Goal: Find specific page/section: Find specific page/section

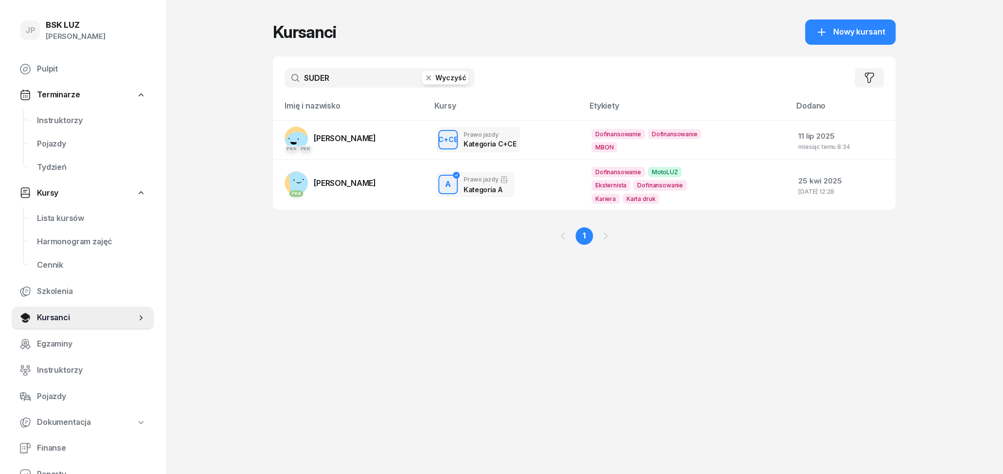
click at [440, 79] on button "Wyczyść" at bounding box center [445, 78] width 47 height 14
click at [607, 134] on span "Dofinansowanie" at bounding box center [619, 134] width 54 height 10
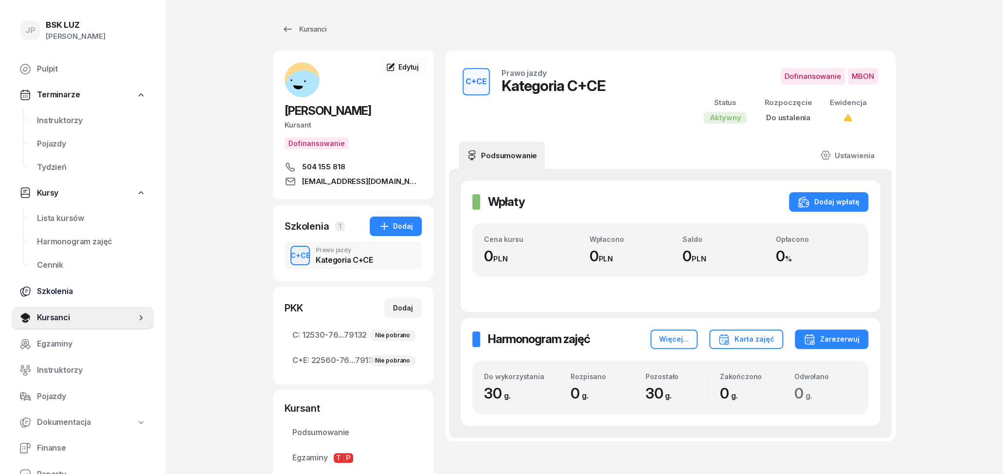
click at [45, 291] on span "Szkolenia" at bounding box center [91, 291] width 109 height 13
select select "createdAt-desc"
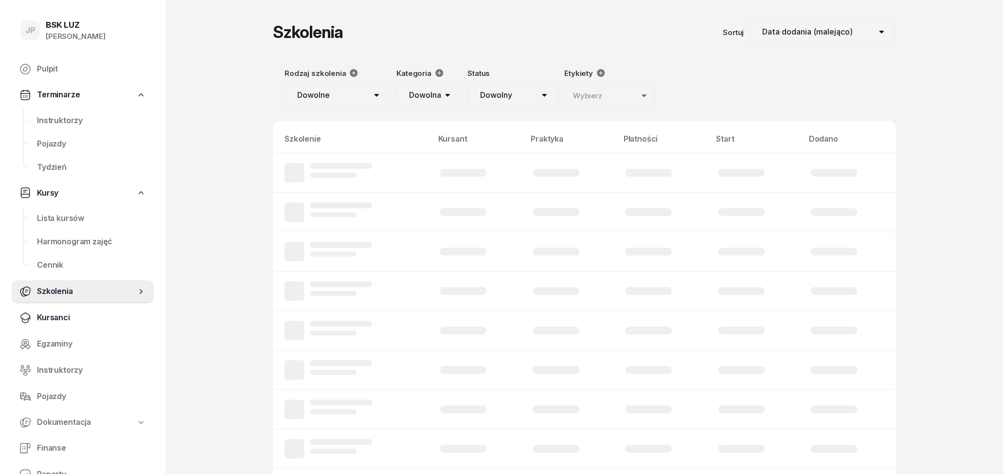
click at [45, 318] on span "Kursanci" at bounding box center [91, 317] width 109 height 13
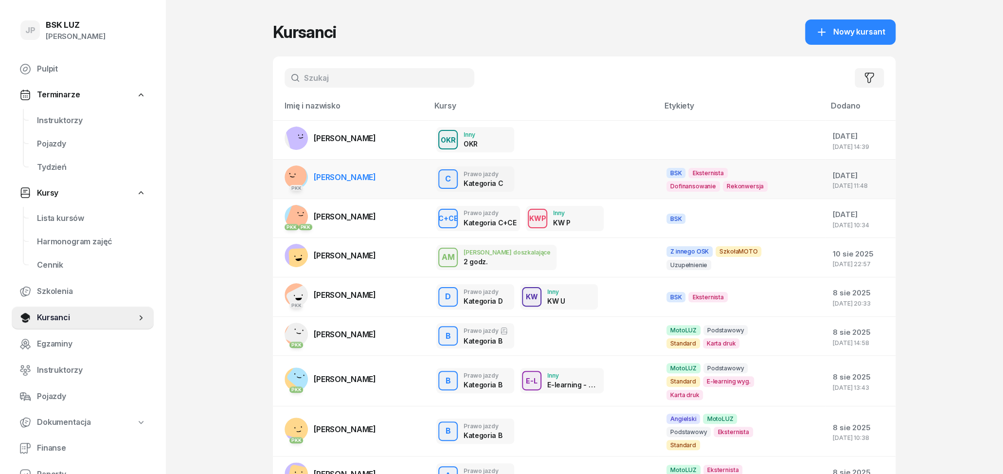
click at [720, 181] on span "Dofinansowanie" at bounding box center [694, 186] width 54 height 10
click at [862, 76] on button "button" at bounding box center [869, 77] width 29 height 19
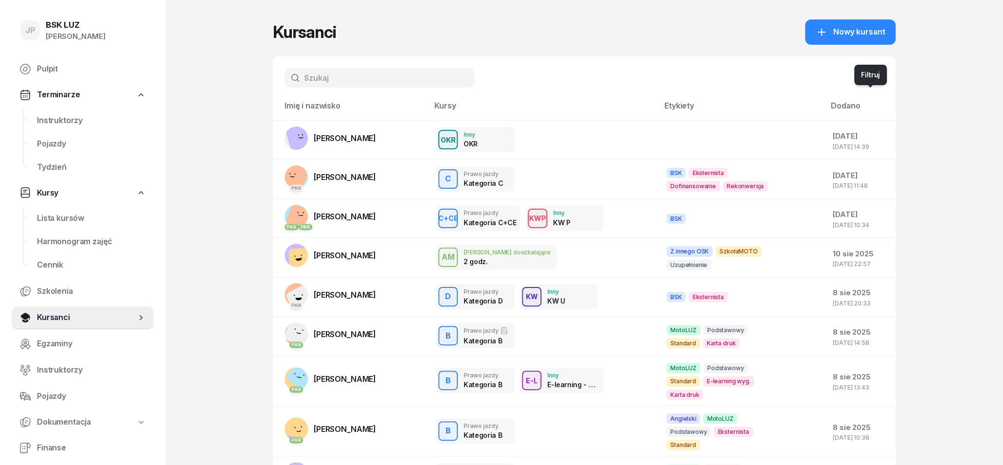
select select "createdAt-desc"
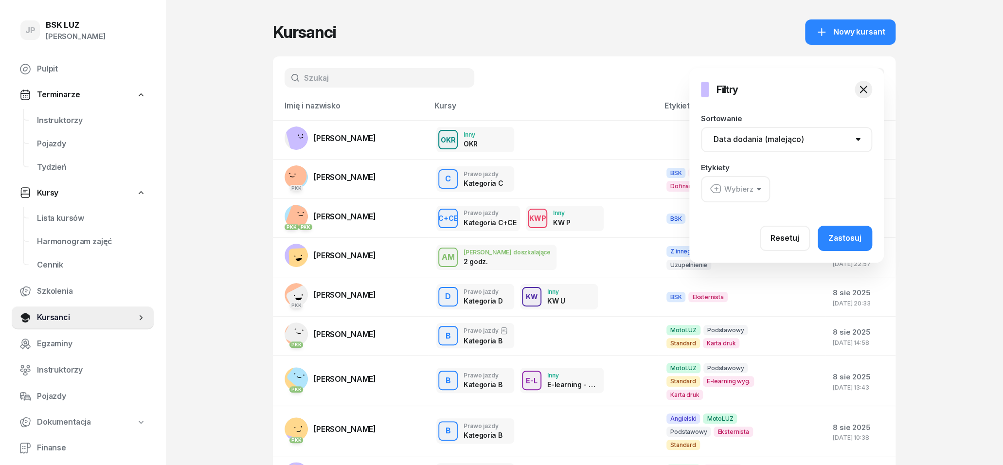
click at [759, 188] on icon "button" at bounding box center [759, 189] width 4 height 3
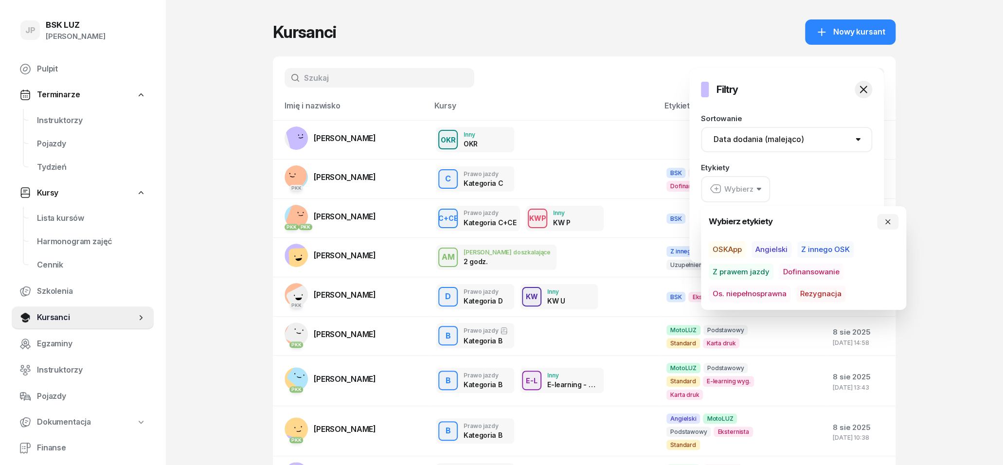
click at [805, 271] on span "Dofinansowanie" at bounding box center [812, 272] width 64 height 17
click at [954, 209] on div at bounding box center [774, 288] width 1003 height 465
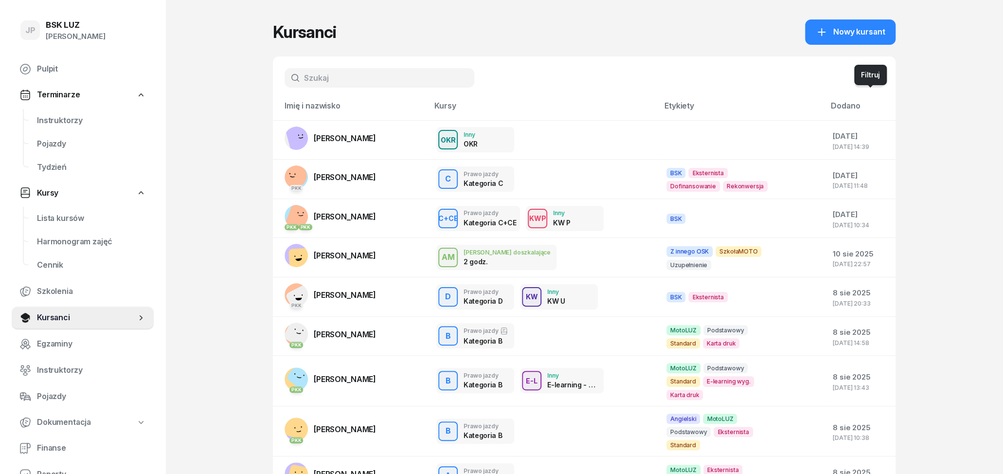
click at [869, 83] on icon "button" at bounding box center [870, 78] width 12 height 12
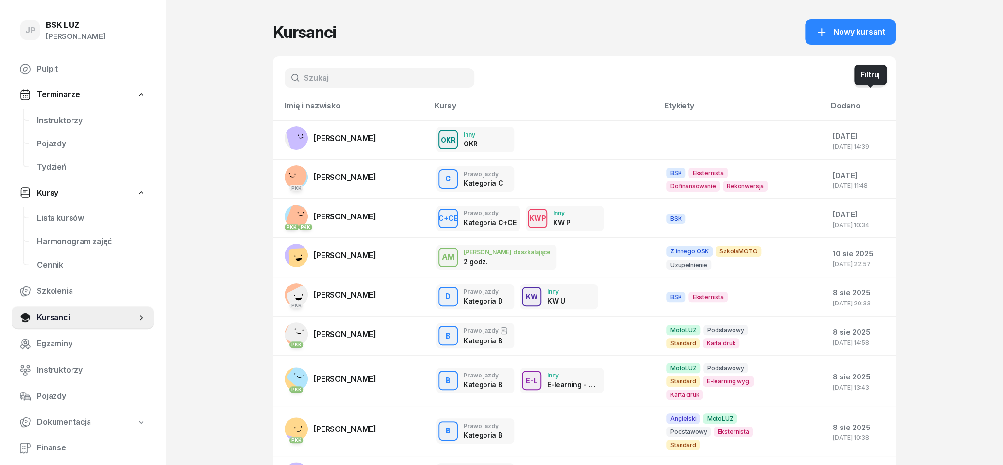
select select "createdAt-desc"
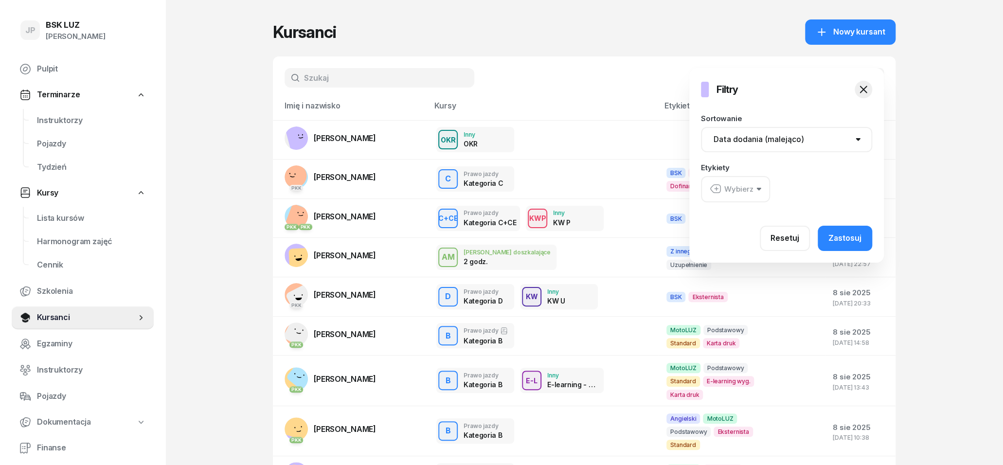
click at [772, 112] on div "Filtry Sortowanie Nazwisko (A-Z) Nazwisko (Z-A) Data dodania (rosnąco) Data dod…" at bounding box center [787, 165] width 195 height 195
click at [747, 191] on div "Wybierz" at bounding box center [732, 189] width 44 height 13
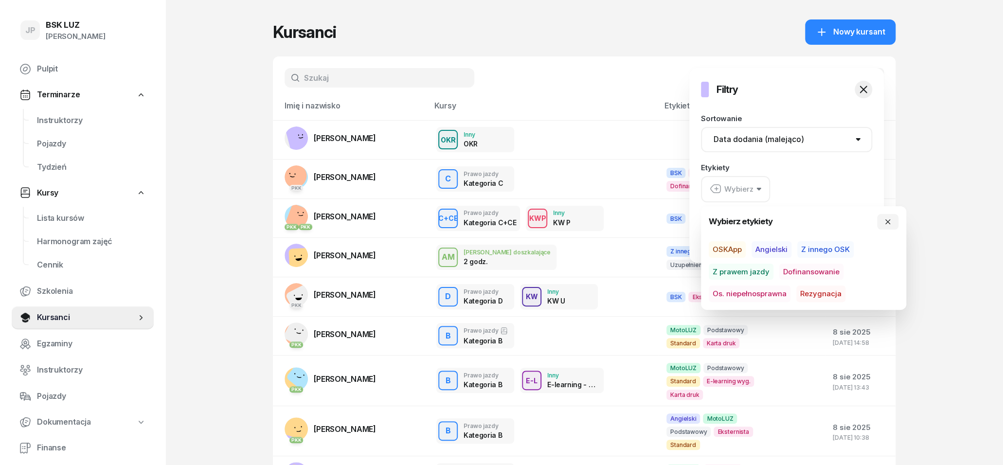
click at [809, 273] on span "Dofinansowanie" at bounding box center [812, 272] width 64 height 17
click at [814, 197] on div "Dofinansowanie" at bounding box center [786, 189] width 171 height 26
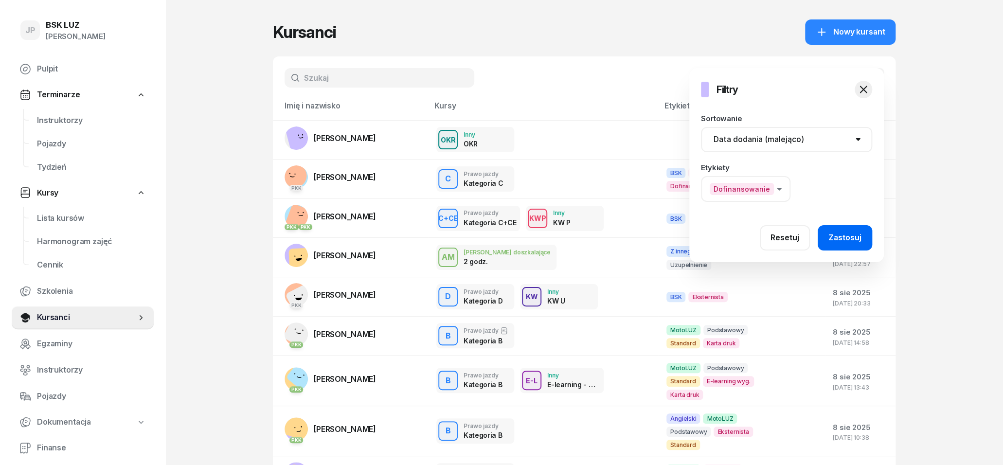
click at [837, 230] on button "Zastosuj" at bounding box center [845, 237] width 54 height 25
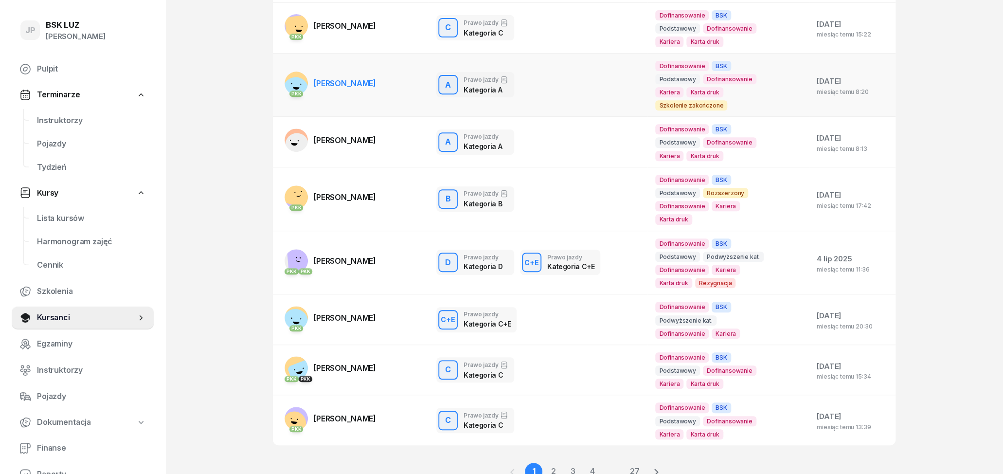
scroll to position [252, 0]
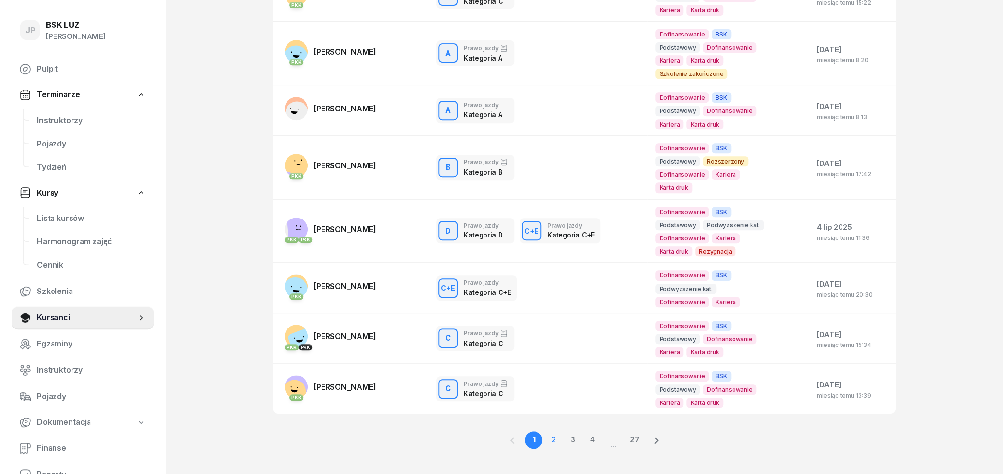
click at [564, 431] on link "2" at bounding box center [573, 440] width 18 height 18
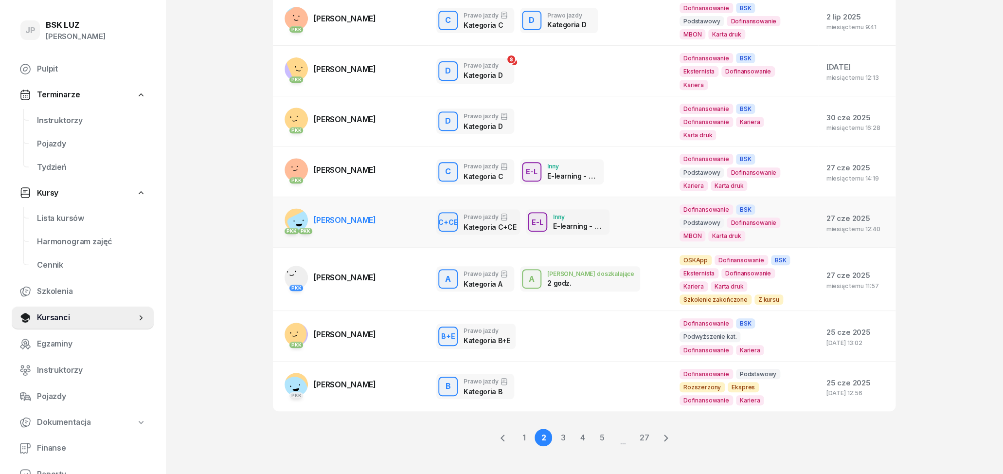
click at [633, 209] on div "C+CE Prawo jazdy Kategoria C+CE E-L Inny E-learning - 90 dni E-L Inne szkolenie…" at bounding box center [550, 221] width 228 height 25
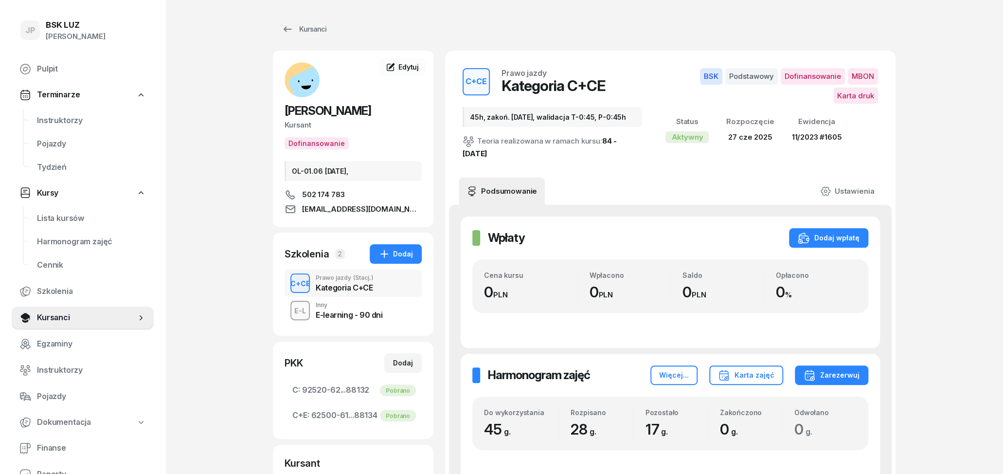
click at [328, 312] on div "E-learning - 90 dni" at bounding box center [349, 315] width 67 height 8
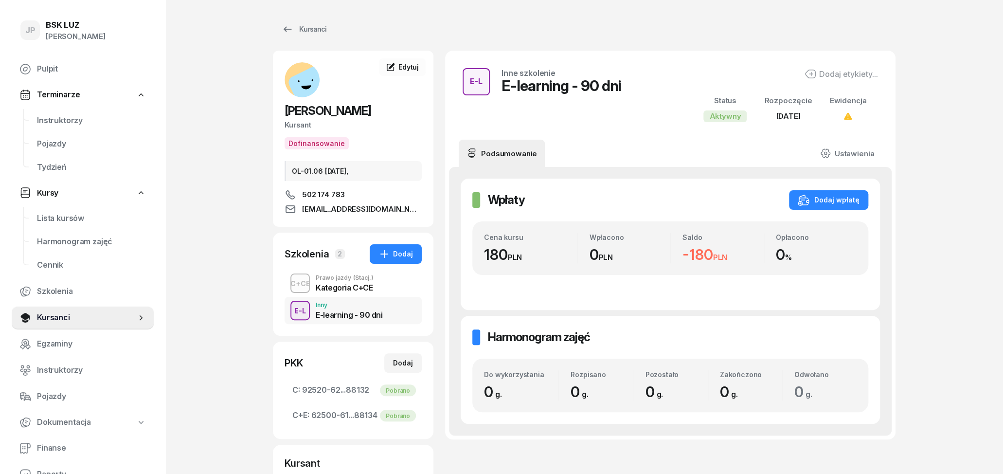
click at [325, 277] on div "Prawo jazdy (Stacj.)" at bounding box center [345, 278] width 58 height 6
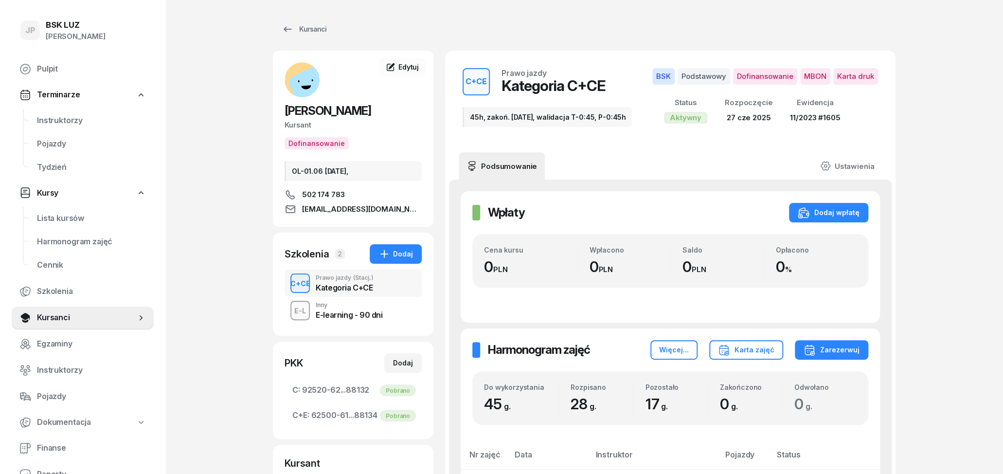
click at [337, 311] on div "E-learning - 90 dni" at bounding box center [349, 315] width 67 height 8
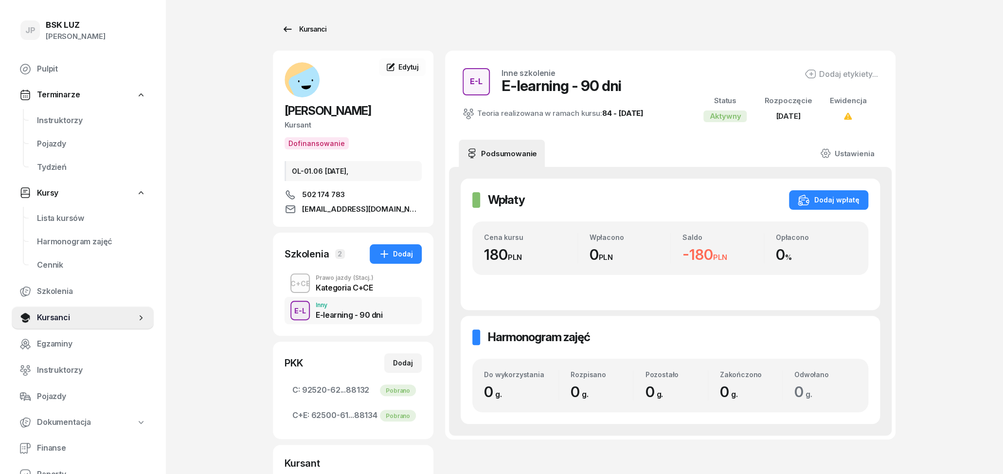
click at [286, 29] on icon at bounding box center [288, 28] width 8 height 5
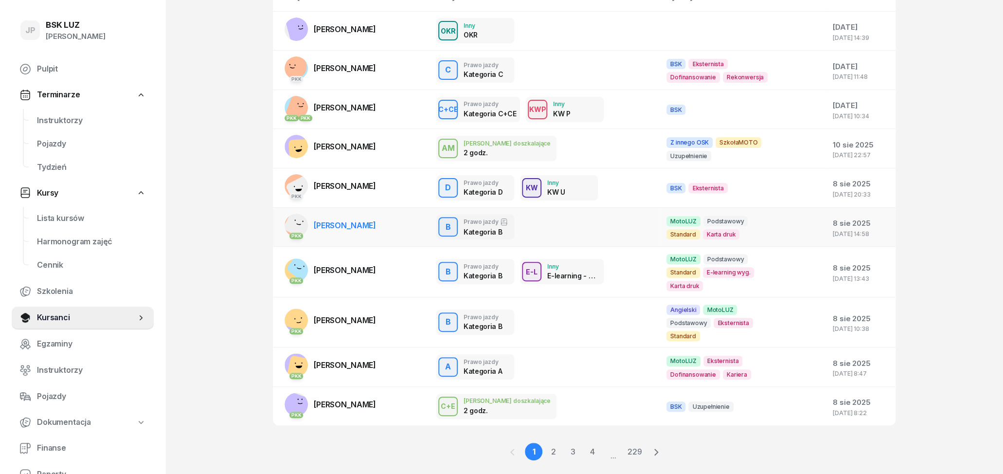
scroll to position [110, 0]
click at [564, 442] on link "2" at bounding box center [573, 451] width 18 height 18
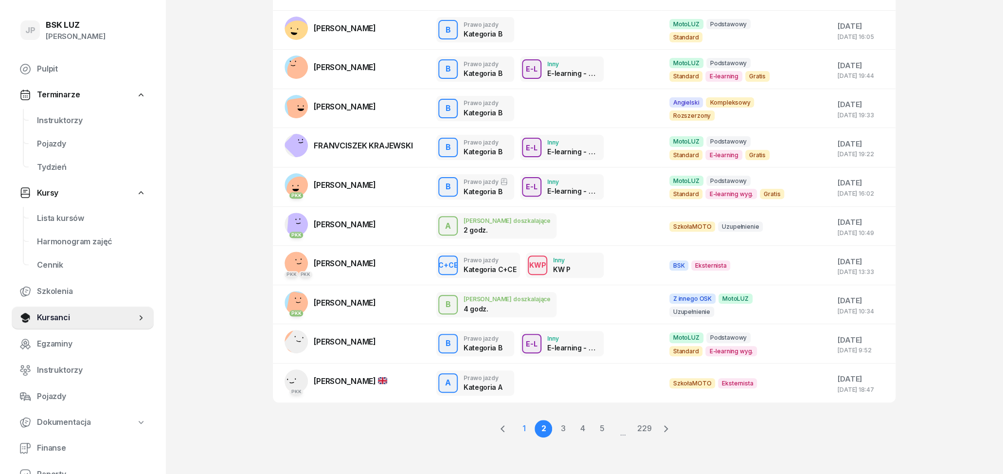
click at [535, 430] on link "1" at bounding box center [544, 429] width 18 height 18
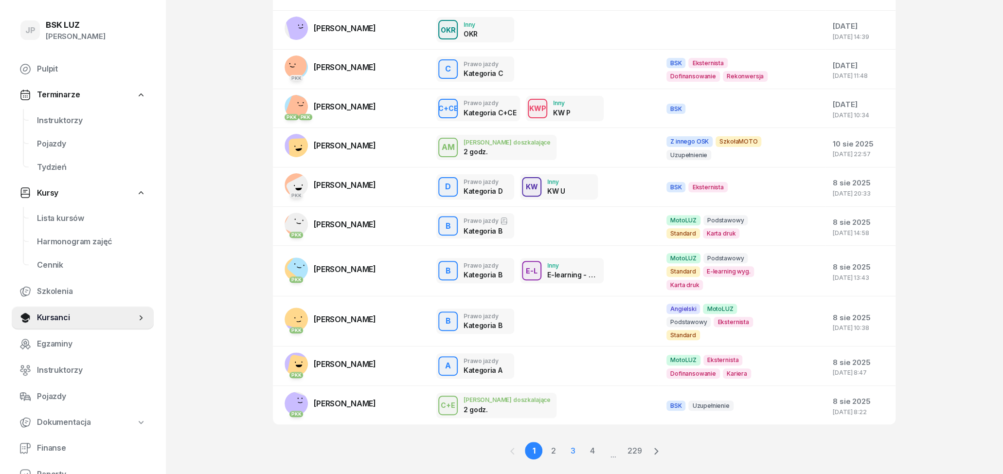
click at [583, 442] on link "3" at bounding box center [592, 451] width 18 height 18
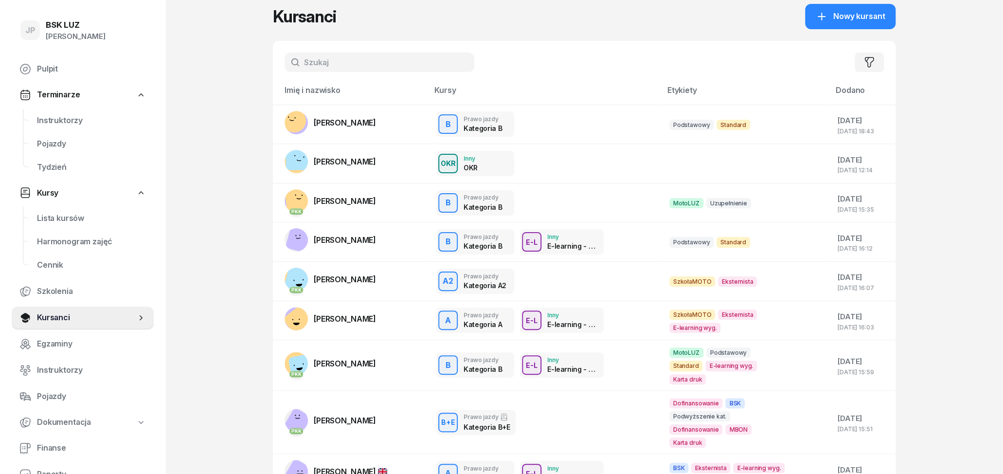
scroll to position [9, 0]
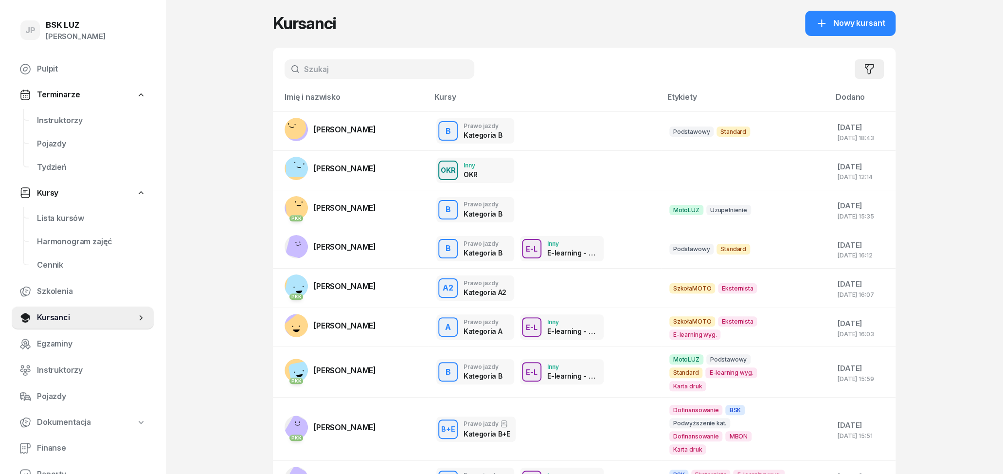
click at [873, 72] on icon "button" at bounding box center [870, 69] width 12 height 12
select select "createdAt-desc"
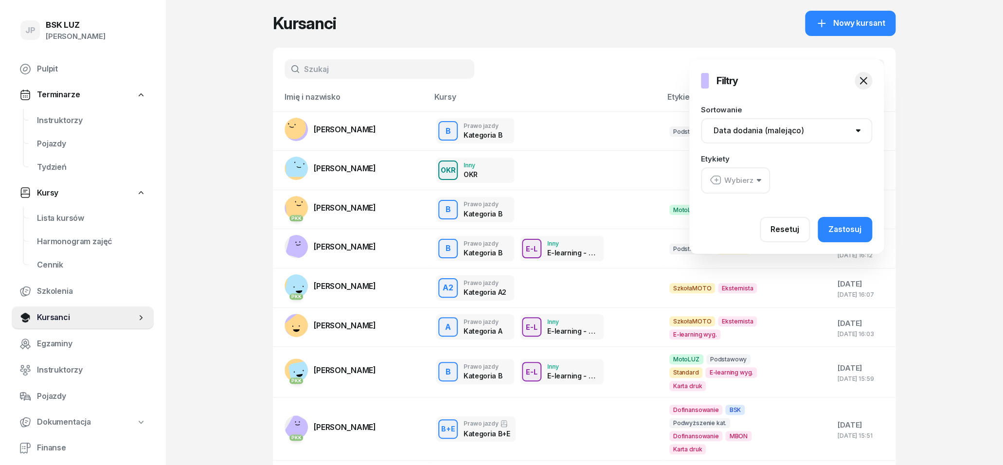
click at [754, 185] on button "Wybierz" at bounding box center [735, 180] width 69 height 26
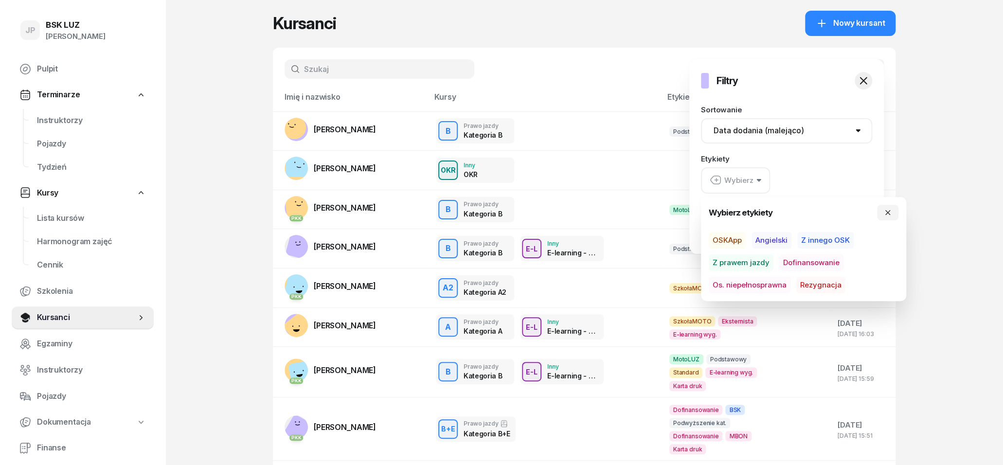
click at [808, 261] on span "Dofinansowanie" at bounding box center [812, 262] width 64 height 17
click at [836, 166] on div "Etykiety Dofinansowanie" at bounding box center [786, 174] width 171 height 38
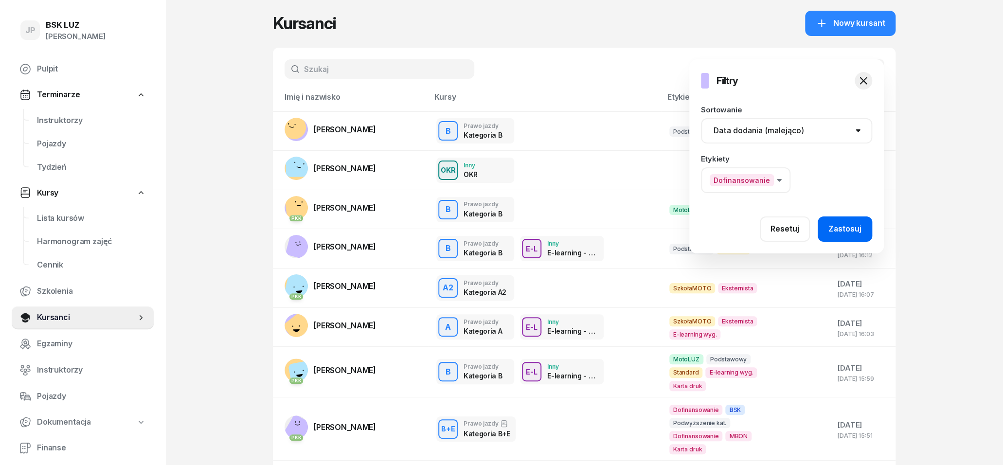
click at [836, 229] on div "Zastosuj" at bounding box center [845, 229] width 33 height 13
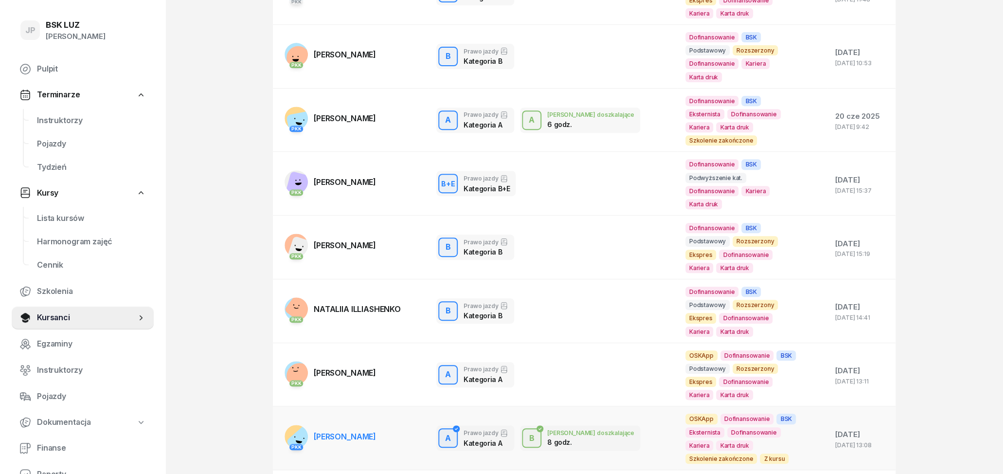
scroll to position [306, 0]
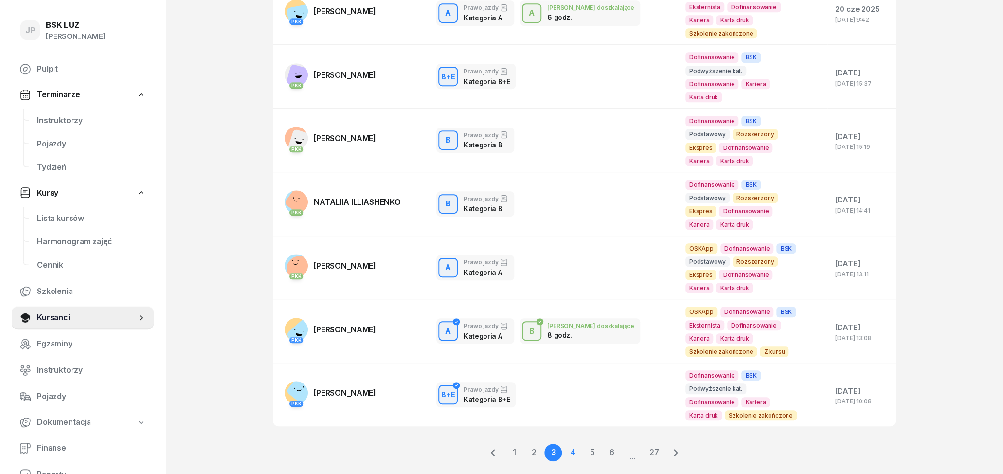
click at [583, 444] on link "4" at bounding box center [592, 453] width 18 height 18
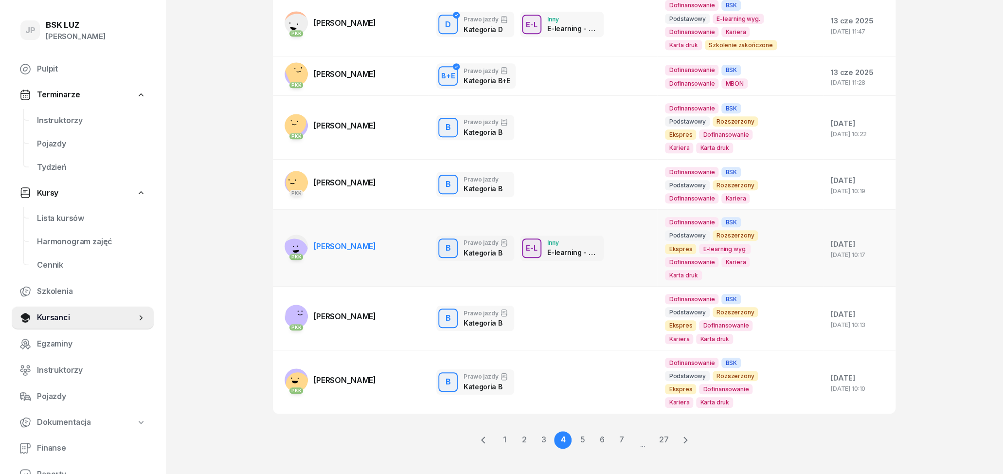
click at [576, 215] on td "B Prawo jazdy Kategoria B E-L Inny E-learning - 90 dni E-L Inne szkolenie E-lea…" at bounding box center [543, 248] width 229 height 77
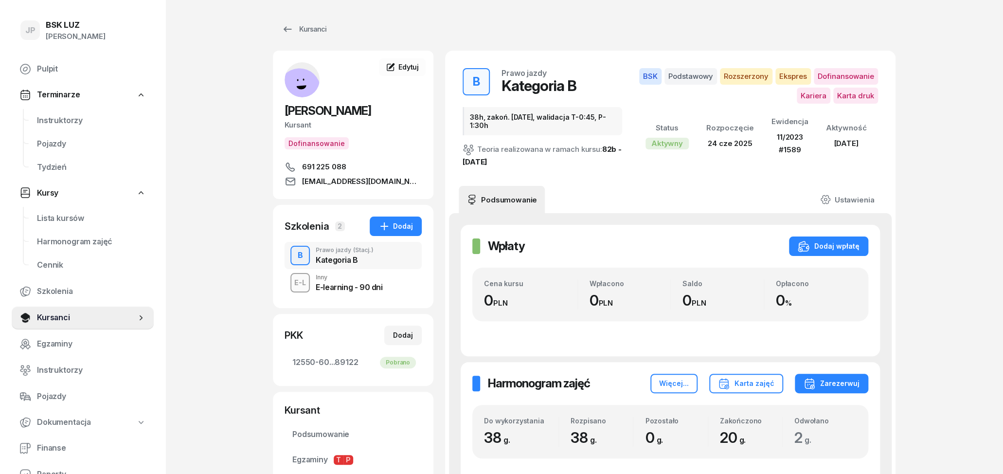
click at [356, 282] on div "E-learning - 90 dni" at bounding box center [349, 285] width 67 height 11
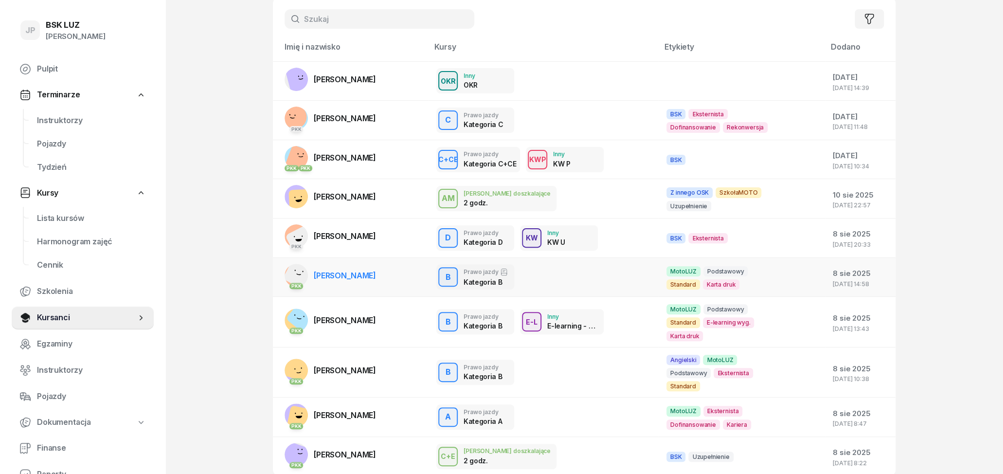
scroll to position [110, 0]
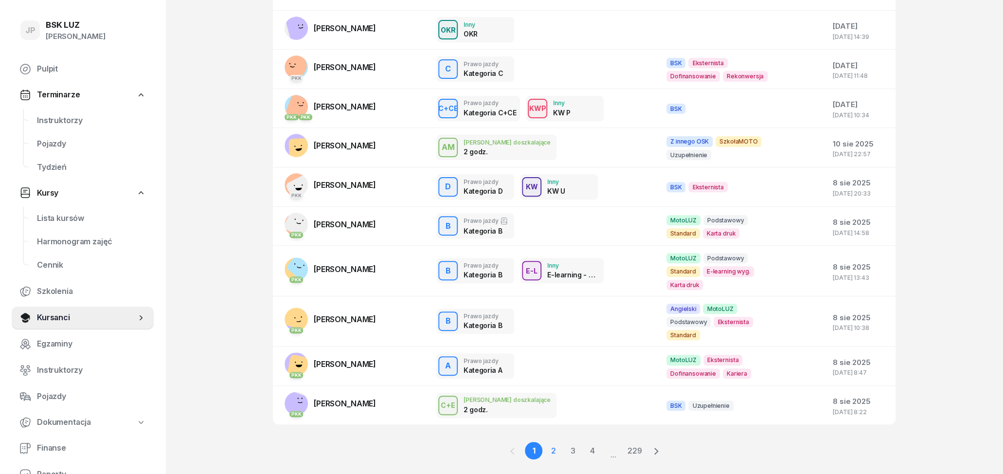
click at [564, 442] on link "2" at bounding box center [573, 451] width 18 height 18
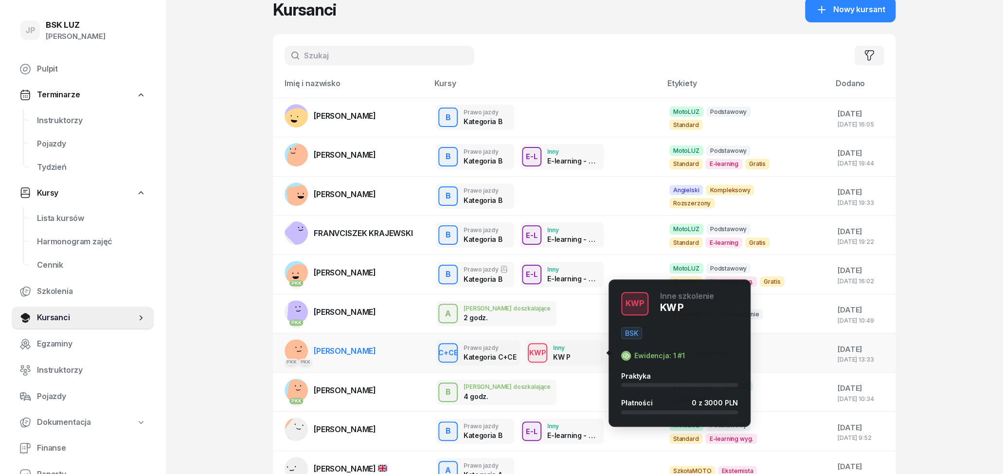
scroll to position [0, 0]
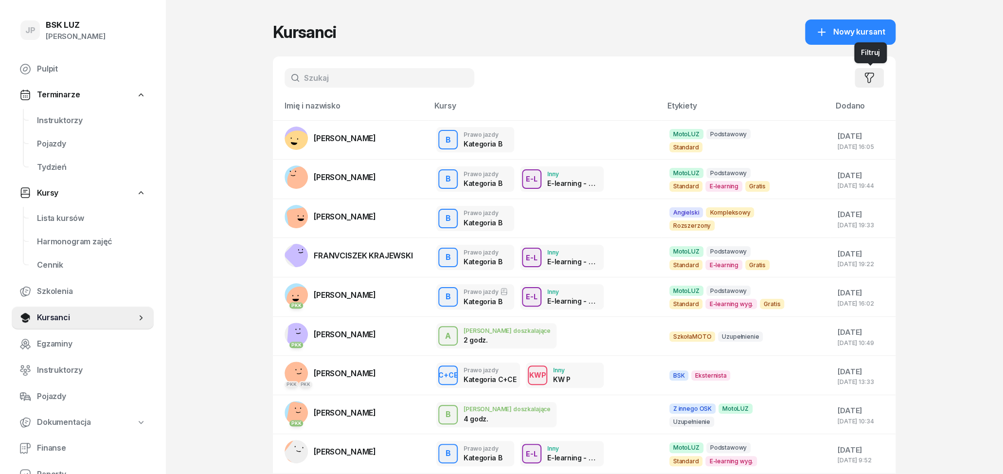
click at [875, 79] on icon "button" at bounding box center [870, 78] width 12 height 12
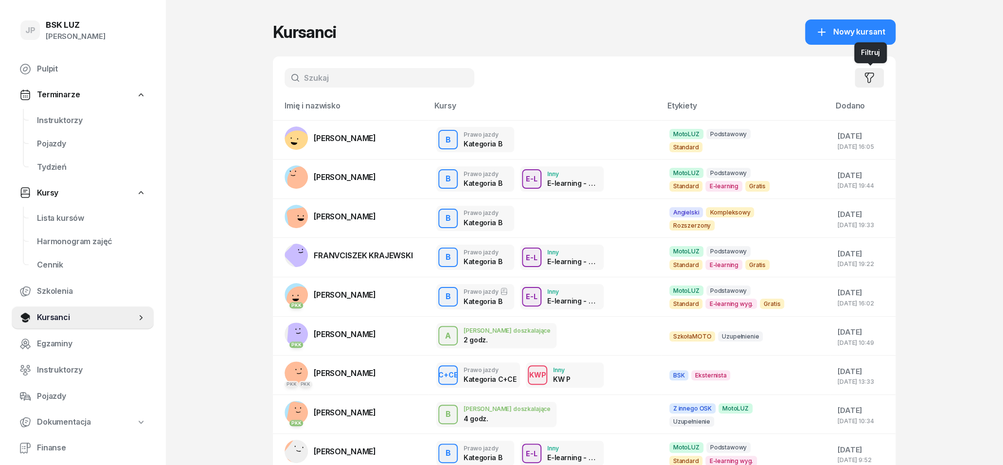
select select "createdAt-desc"
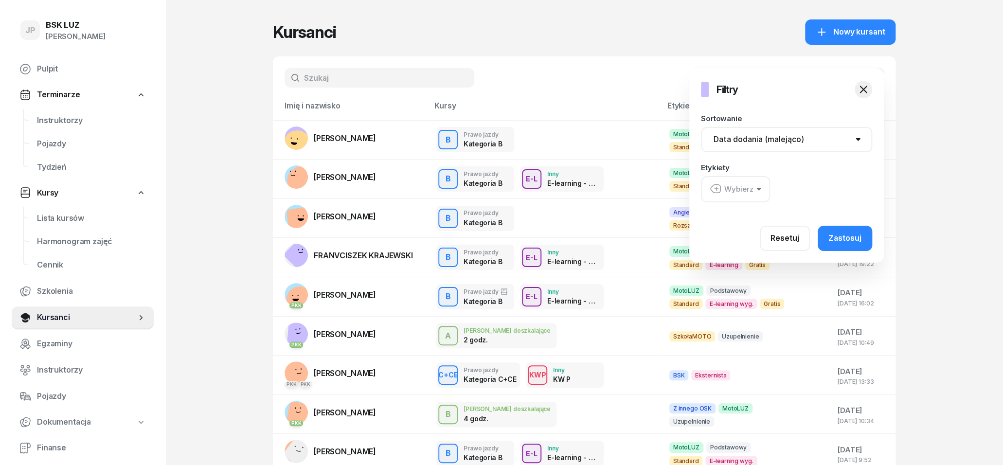
click at [746, 192] on div "Wybierz" at bounding box center [732, 189] width 44 height 13
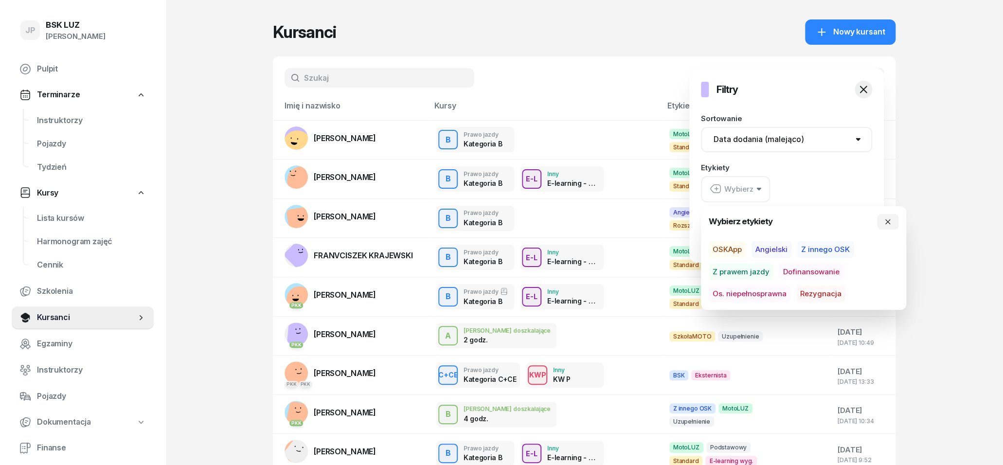
click at [805, 268] on span "Dofinansowanie" at bounding box center [812, 272] width 64 height 17
click at [852, 185] on div "Dofinansowanie" at bounding box center [786, 189] width 171 height 26
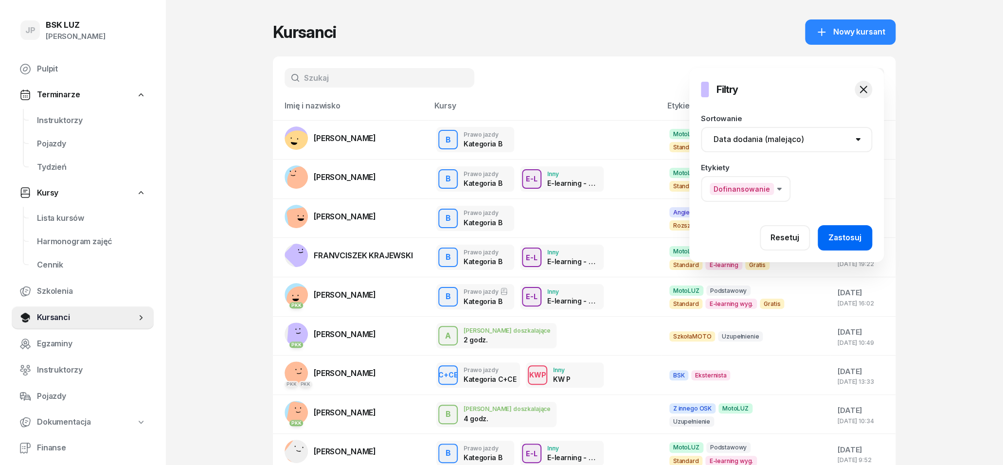
click at [839, 240] on div "Zastosuj" at bounding box center [845, 238] width 33 height 13
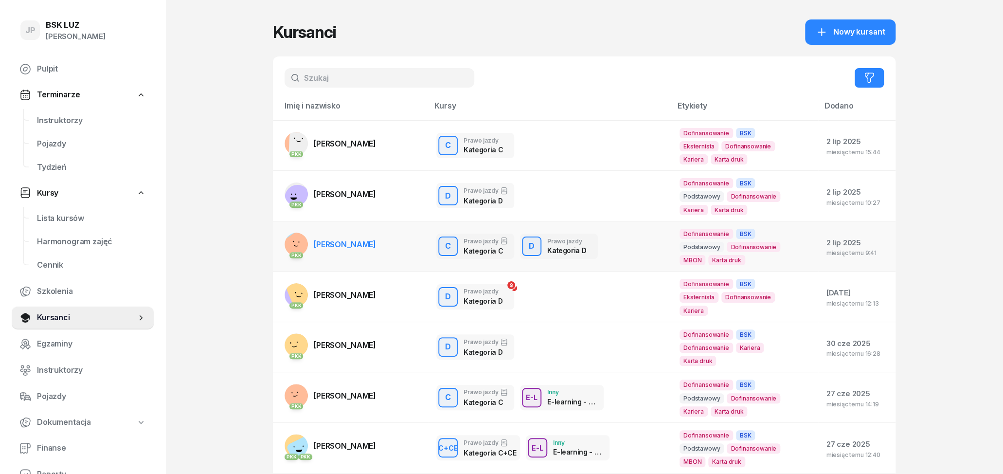
scroll to position [51, 0]
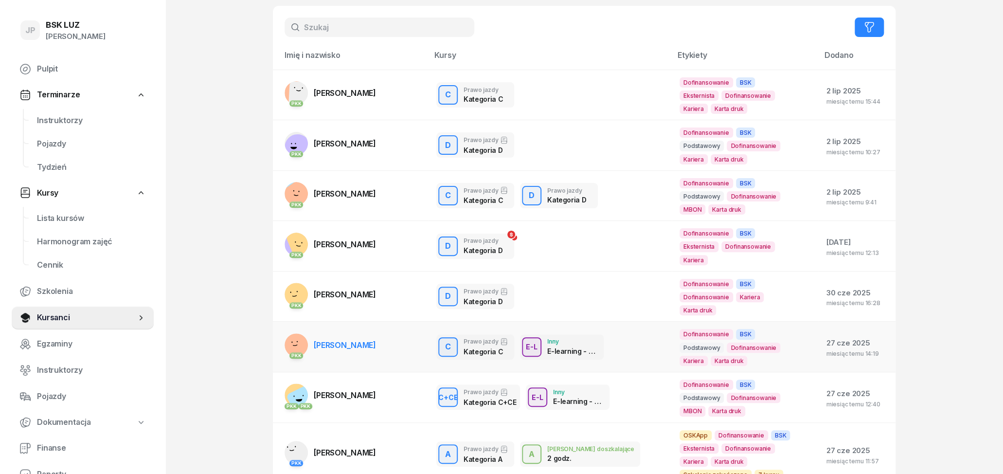
click at [630, 337] on div "C Prawo jazdy Kategoria C E-L Inny E-learning - 90 dni" at bounding box center [550, 346] width 228 height 25
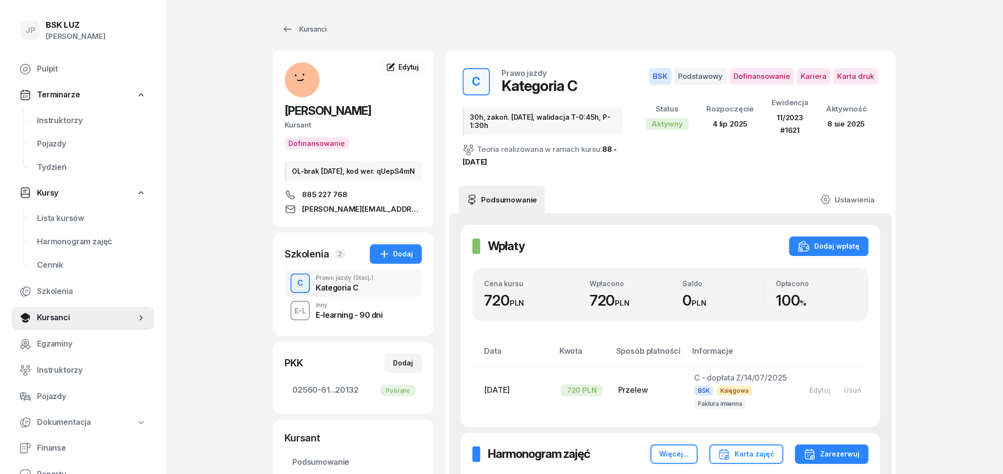
drag, startPoint x: 370, startPoint y: 322, endPoint x: 367, endPoint y: 316, distance: 6.5
click at [370, 319] on div "E-learning - 90 dni" at bounding box center [349, 315] width 67 height 8
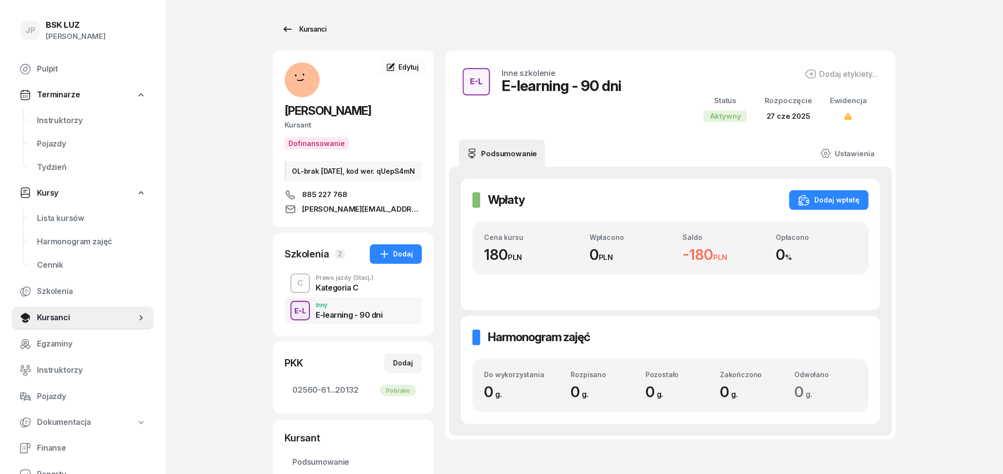
click at [301, 27] on div "Kursanci" at bounding box center [304, 29] width 45 height 12
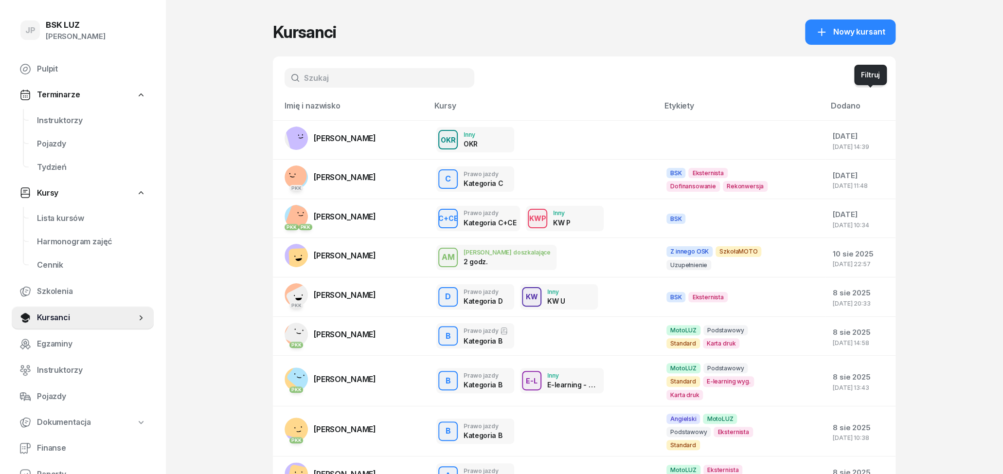
click at [878, 75] on button "button" at bounding box center [869, 77] width 29 height 19
select select "createdAt-desc"
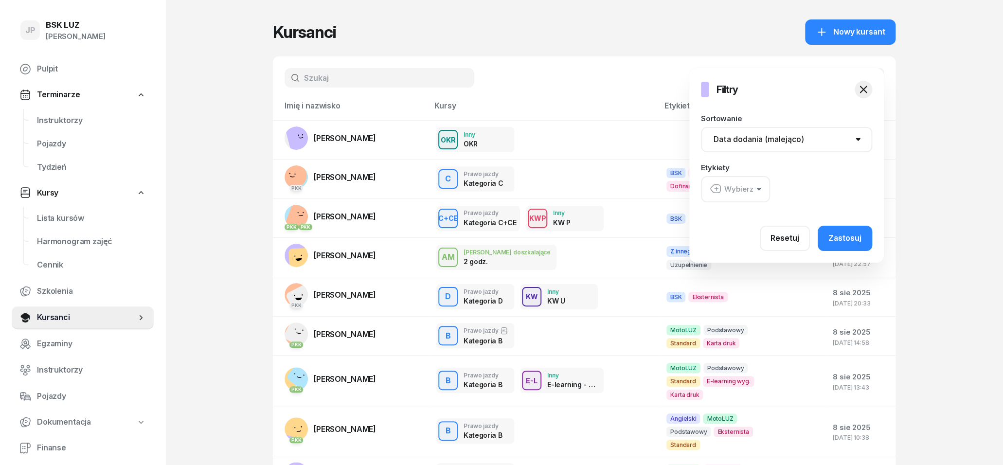
click at [749, 184] on div "Wybierz" at bounding box center [732, 189] width 44 height 13
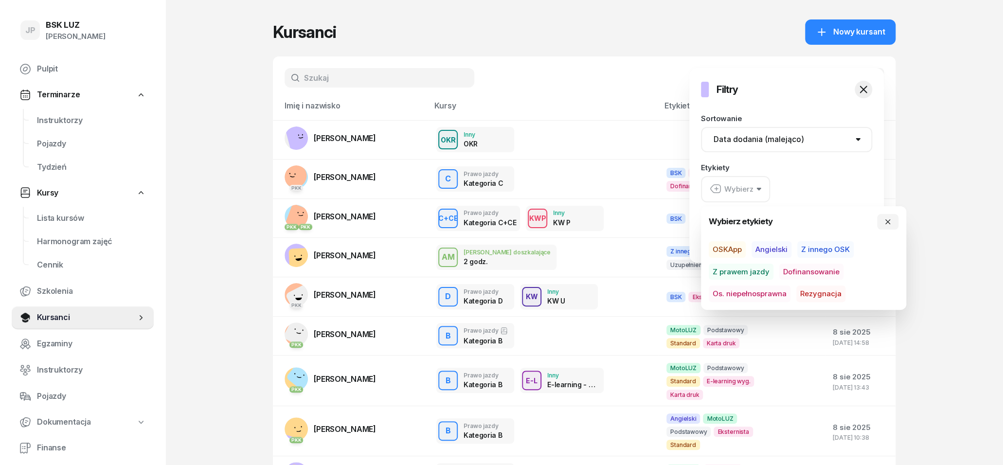
drag, startPoint x: 805, startPoint y: 273, endPoint x: 797, endPoint y: 273, distance: 8.3
click at [805, 273] on span "Dofinansowanie" at bounding box center [812, 272] width 64 height 17
click at [646, 160] on div at bounding box center [774, 288] width 1003 height 465
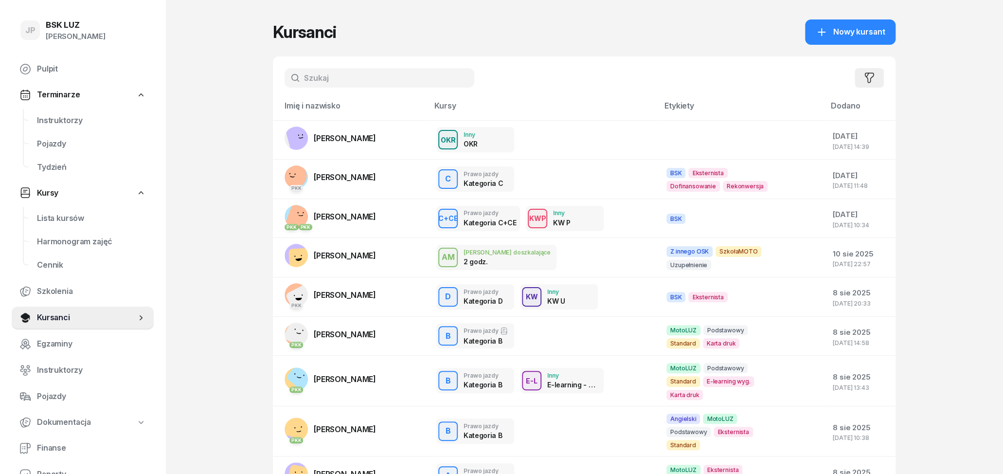
click at [873, 80] on icon "button" at bounding box center [870, 78] width 12 height 12
select select "createdAt-desc"
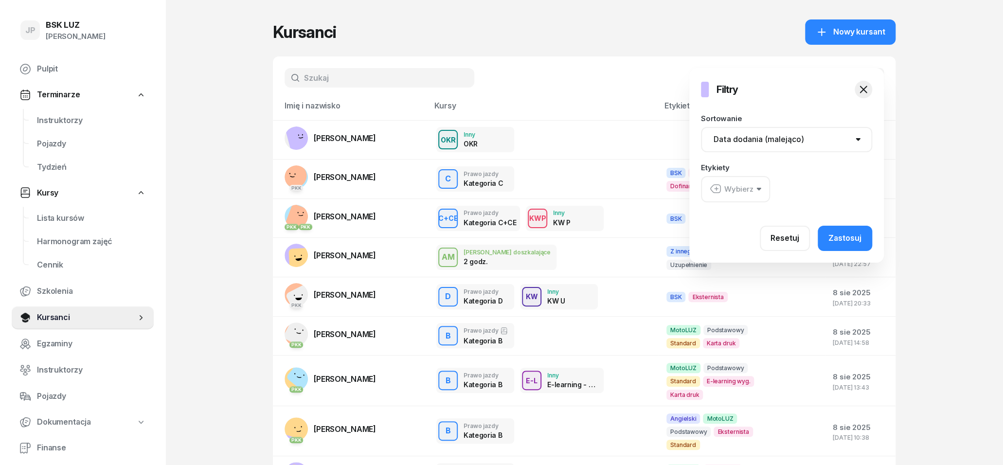
click at [764, 192] on button "Wybierz" at bounding box center [735, 189] width 69 height 26
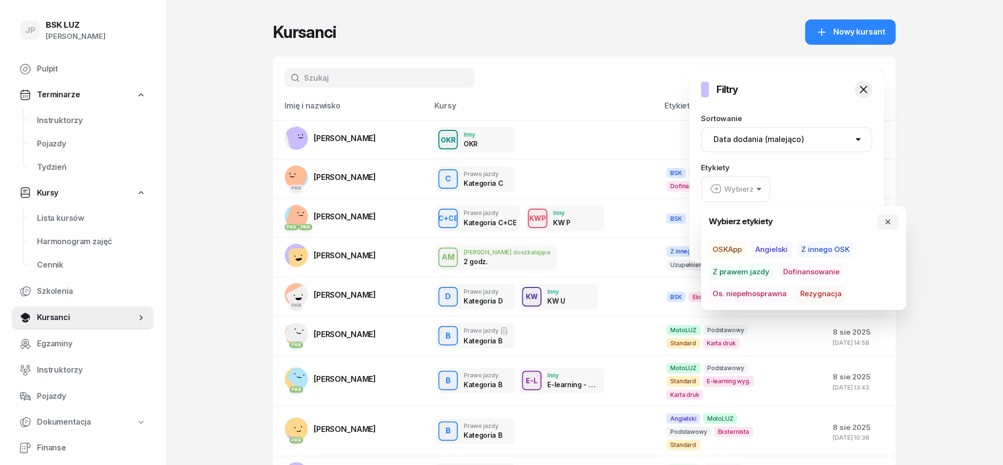
click at [807, 271] on span "Dofinansowanie" at bounding box center [812, 272] width 64 height 17
click at [893, 218] on button "button" at bounding box center [887, 222] width 21 height 16
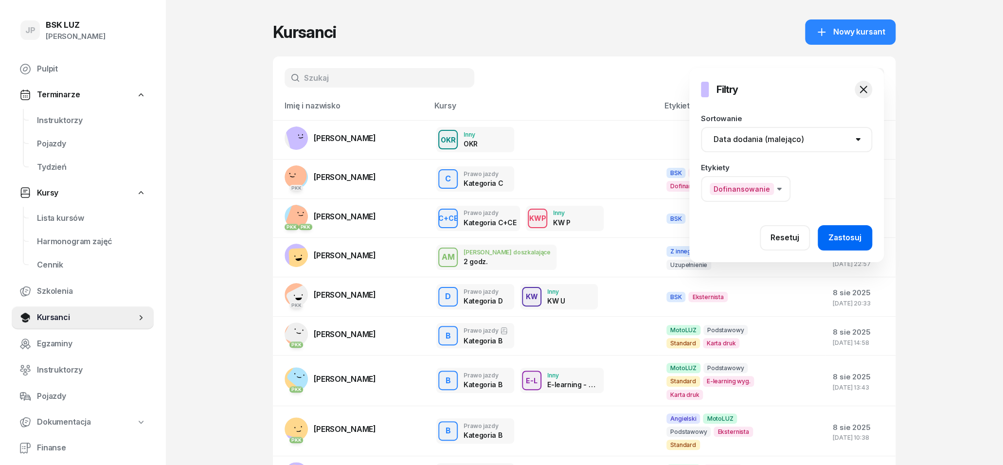
click at [848, 237] on div "Zastosuj" at bounding box center [845, 238] width 33 height 13
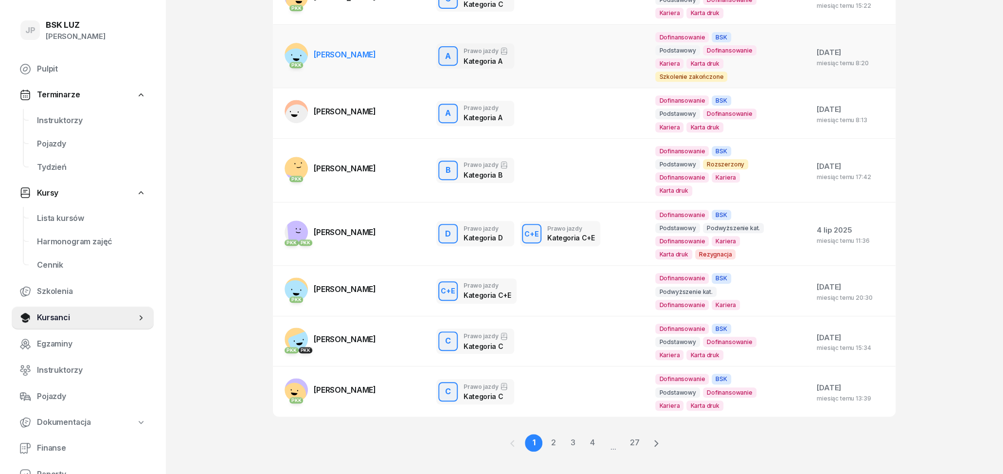
scroll to position [252, 0]
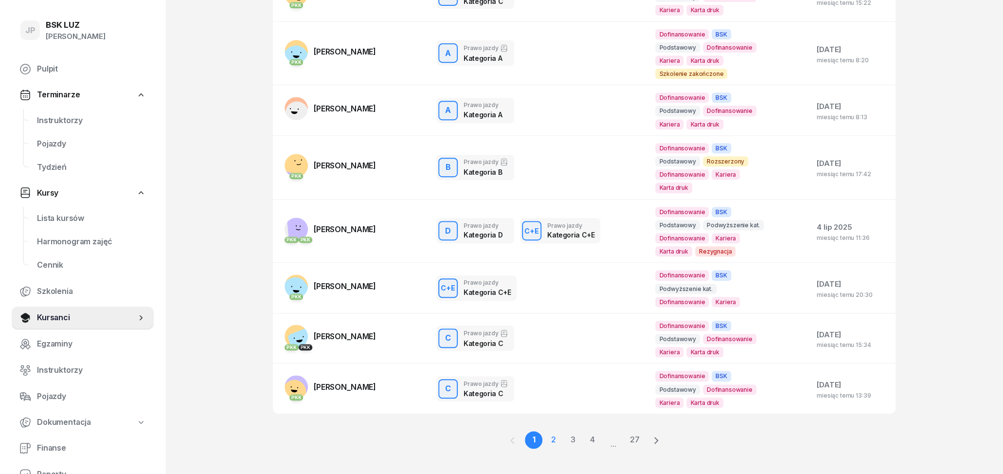
click at [564, 431] on link "2" at bounding box center [573, 440] width 18 height 18
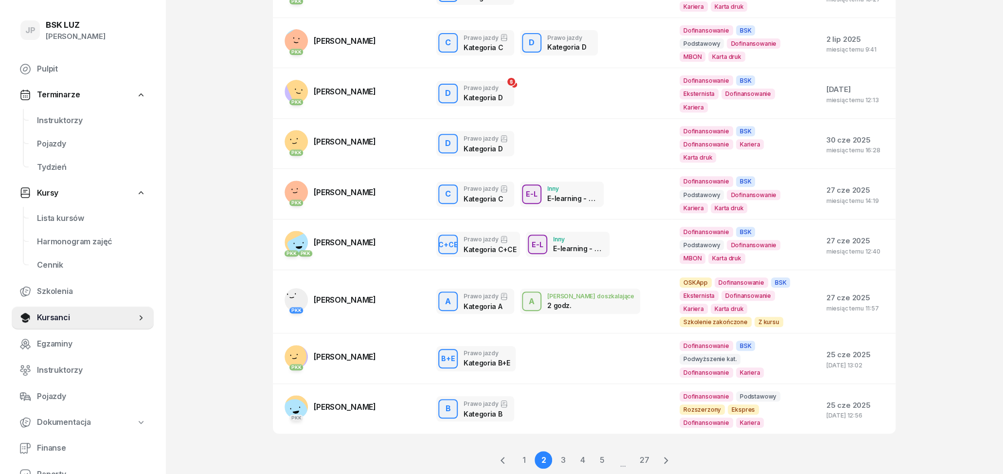
scroll to position [226, 0]
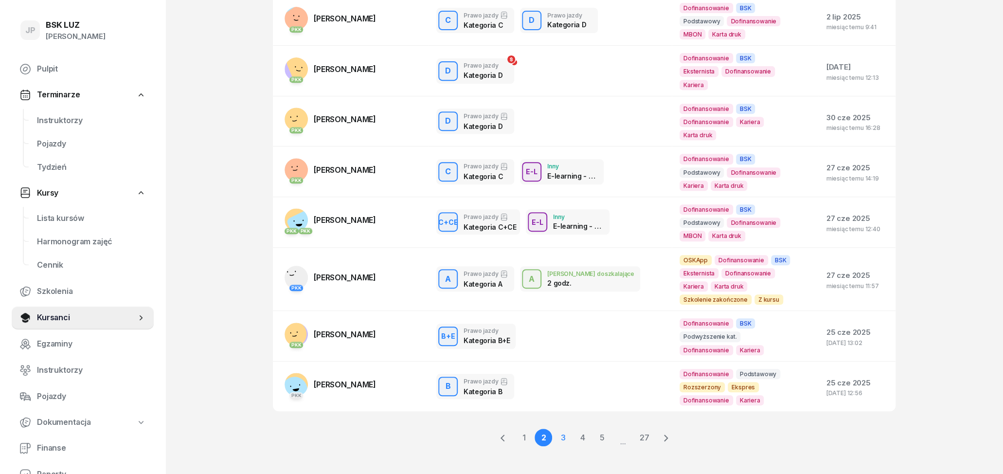
click at [574, 429] on link "3" at bounding box center [583, 438] width 18 height 18
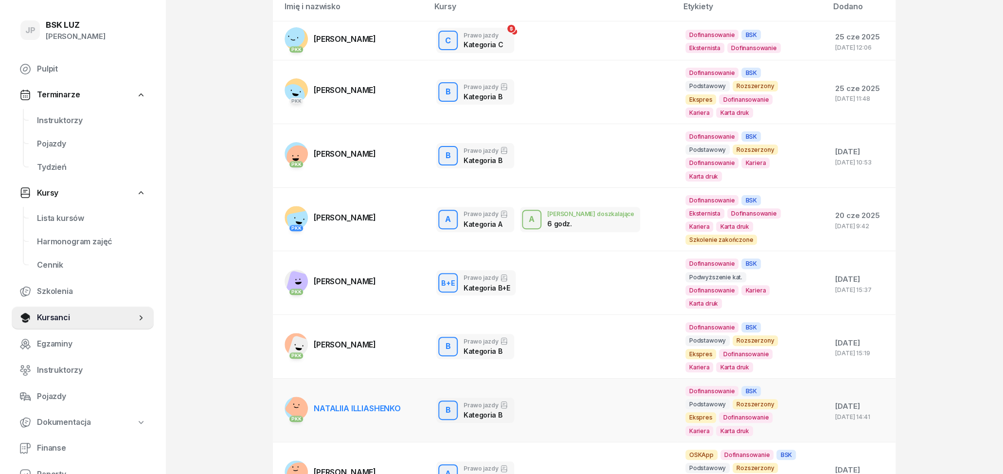
scroll to position [306, 0]
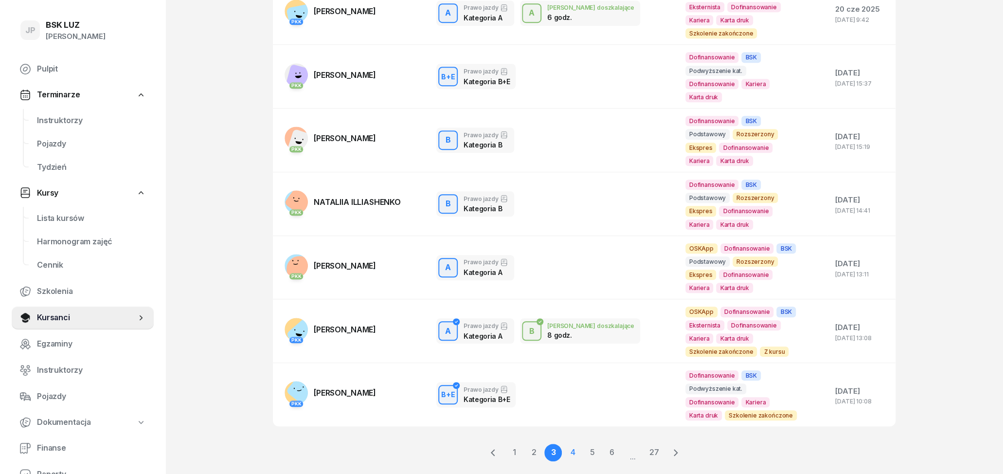
click at [583, 444] on link "4" at bounding box center [592, 453] width 18 height 18
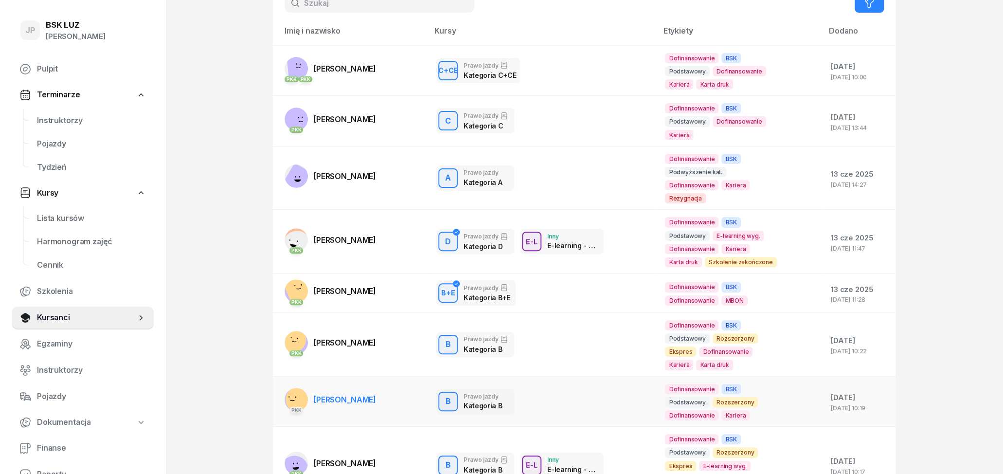
scroll to position [39, 0]
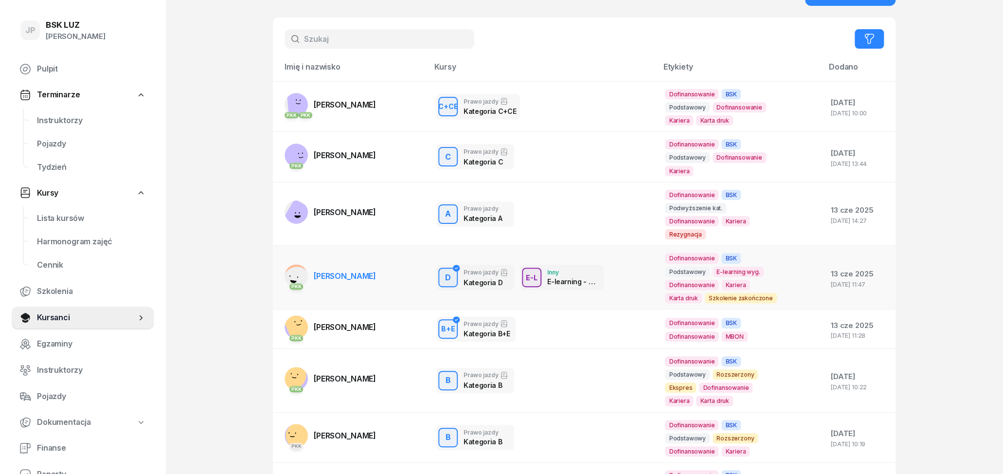
click at [613, 273] on div "D Prawo jazdy Kategoria D E-L Inny E-learning - 90 dni" at bounding box center [542, 277] width 213 height 25
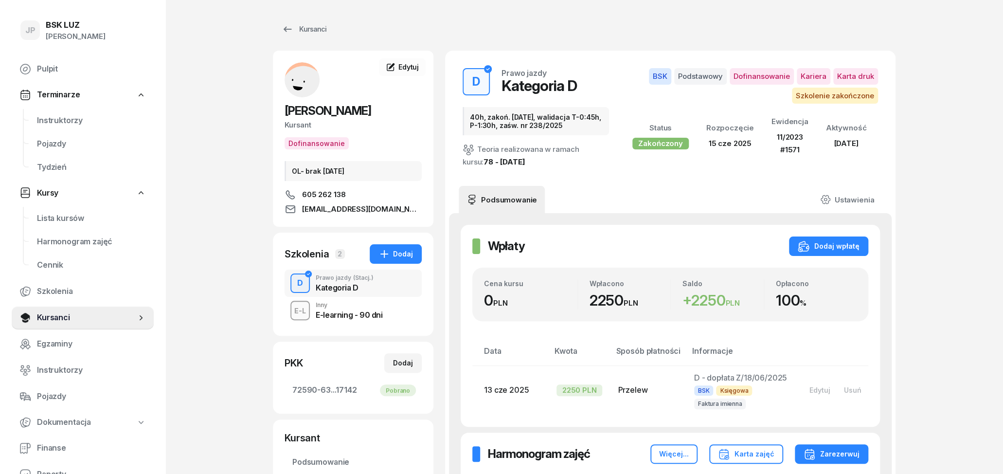
click at [392, 316] on div "E-L Inny E-learning - 90 dni" at bounding box center [353, 310] width 137 height 27
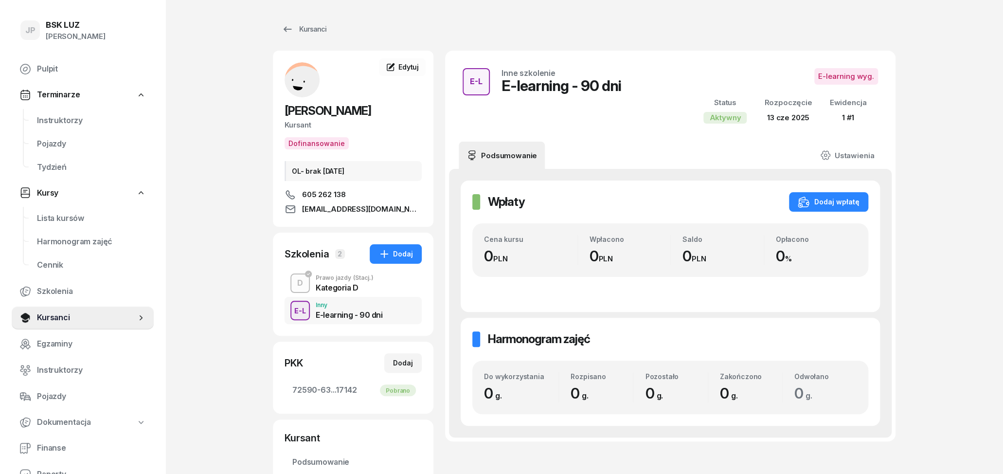
click at [322, 286] on div "Kategoria D" at bounding box center [345, 288] width 58 height 8
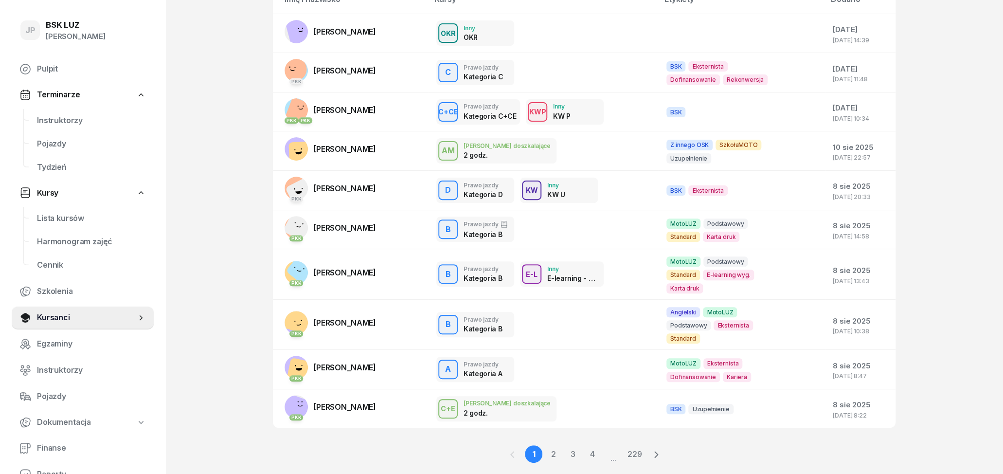
scroll to position [110, 0]
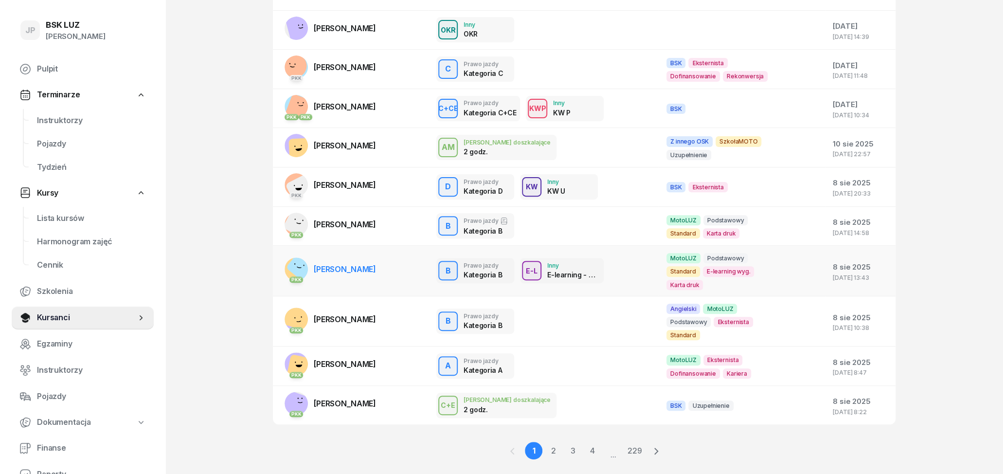
click at [625, 272] on div "B Prawo jazdy Kategoria B E-L Inny E-learning - 90 dni E-L Inne szkolenie E-lea…" at bounding box center [543, 270] width 215 height 25
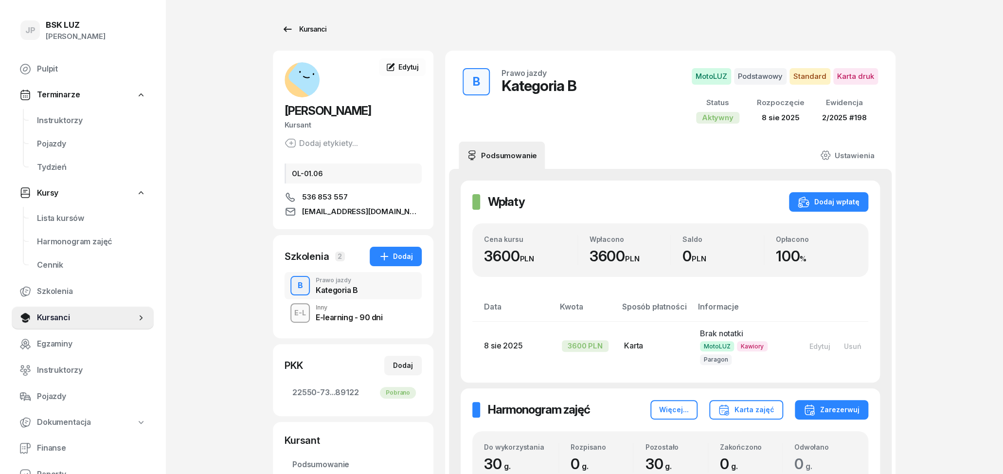
click at [287, 32] on icon at bounding box center [288, 29] width 12 height 12
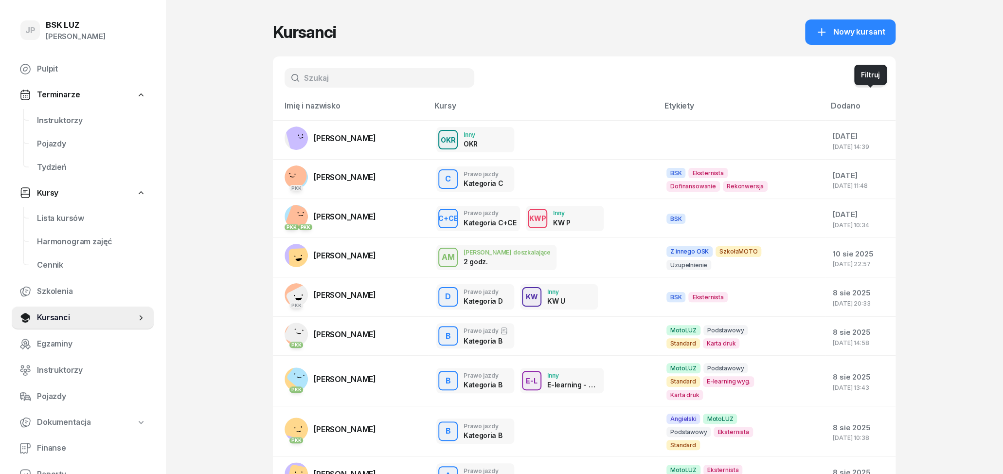
click at [865, 80] on icon "button" at bounding box center [870, 78] width 12 height 12
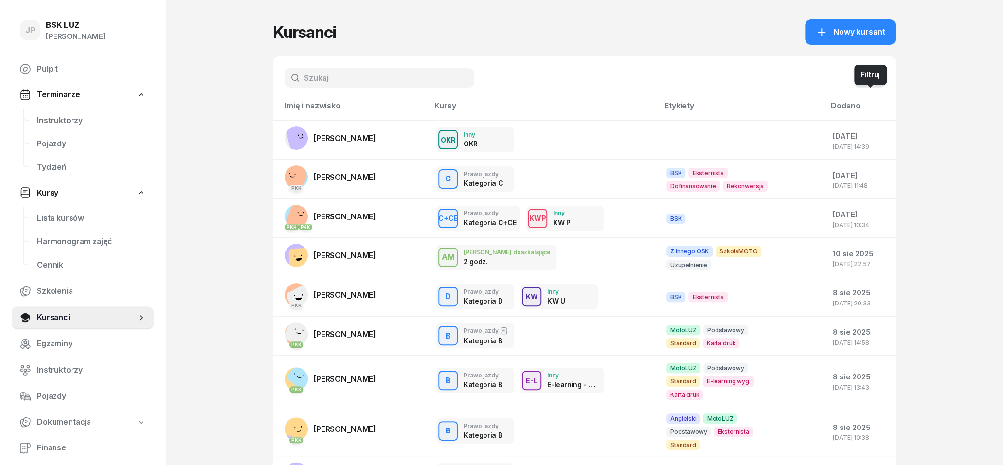
select select "createdAt-desc"
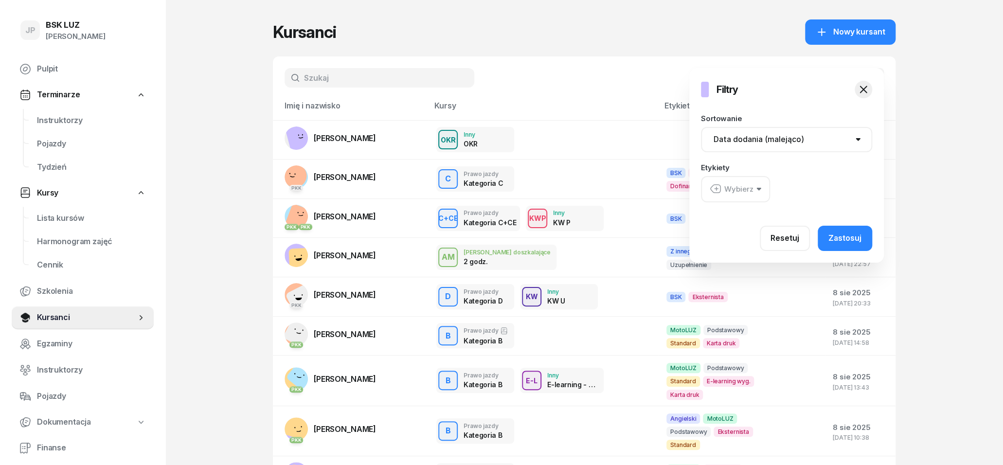
click at [763, 189] on button "Wybierz" at bounding box center [735, 189] width 69 height 26
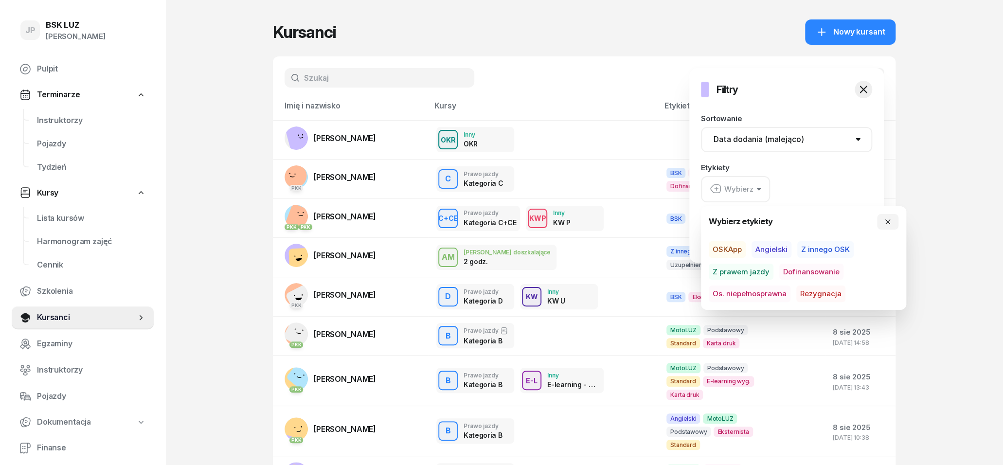
click at [760, 292] on span "Os. niepełnosprawna" at bounding box center [750, 294] width 82 height 17
click at [814, 287] on span "Rezygnacja" at bounding box center [821, 294] width 49 height 17
click at [808, 265] on span "Dofinansowanie" at bounding box center [812, 271] width 64 height 17
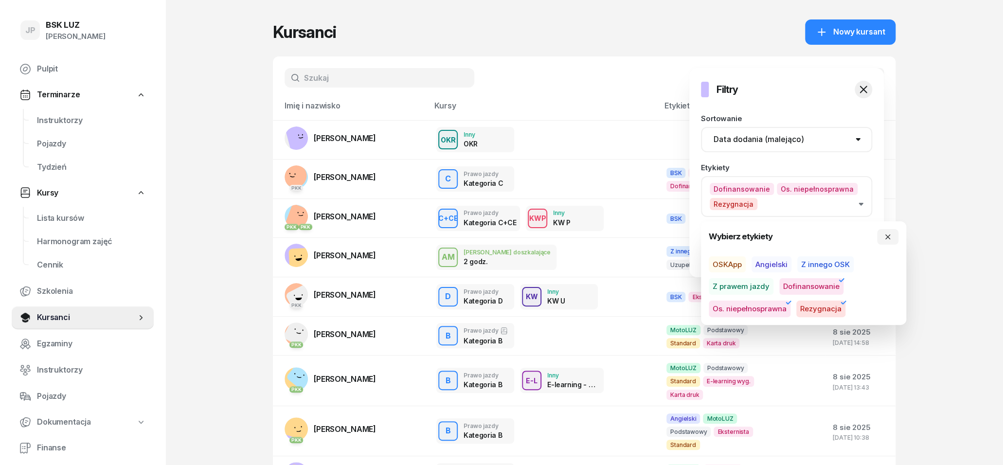
click at [773, 305] on span "Os. niepełnosprawna" at bounding box center [750, 309] width 82 height 17
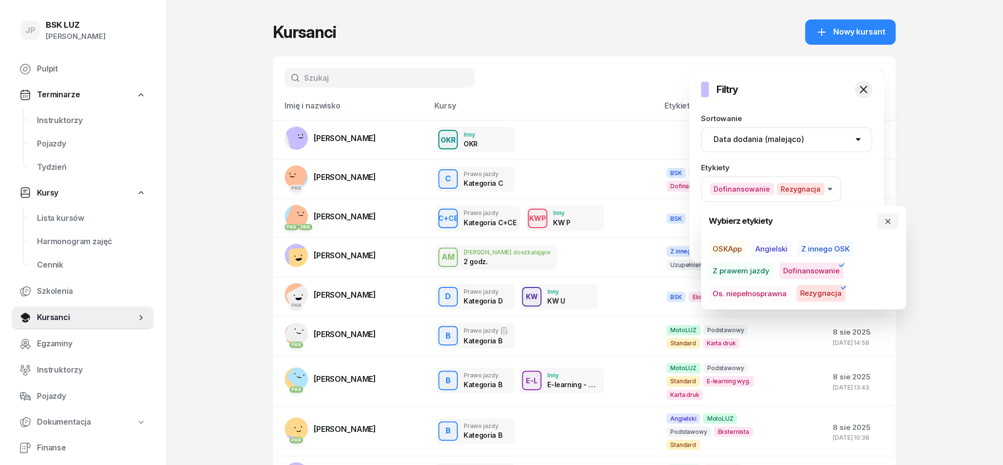
click at [834, 292] on span "Rezygnacja" at bounding box center [821, 294] width 49 height 17
click at [816, 170] on div "Etykiety Dofinansowanie" at bounding box center [786, 183] width 171 height 38
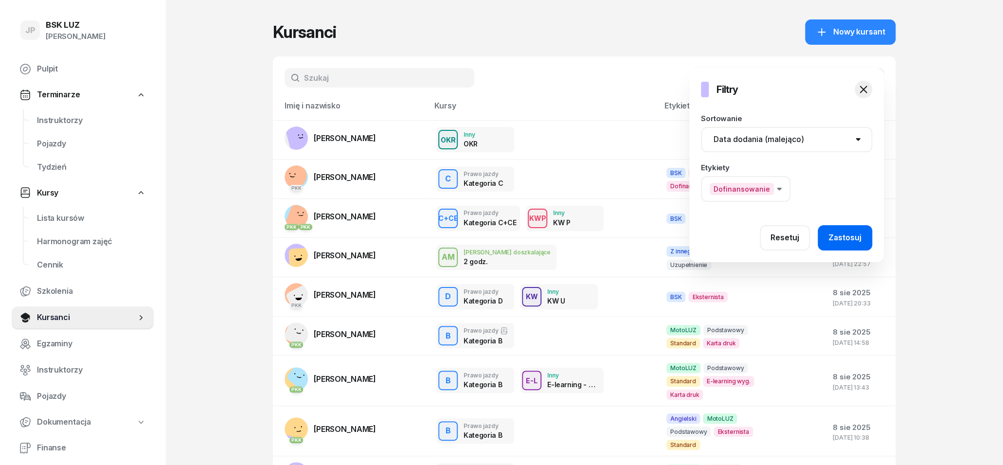
click at [852, 231] on button "Zastosuj" at bounding box center [845, 237] width 54 height 25
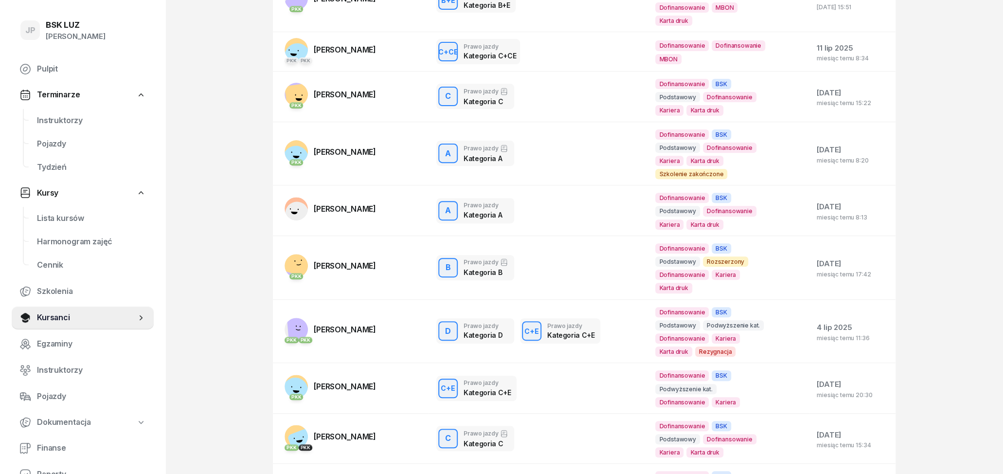
scroll to position [252, 0]
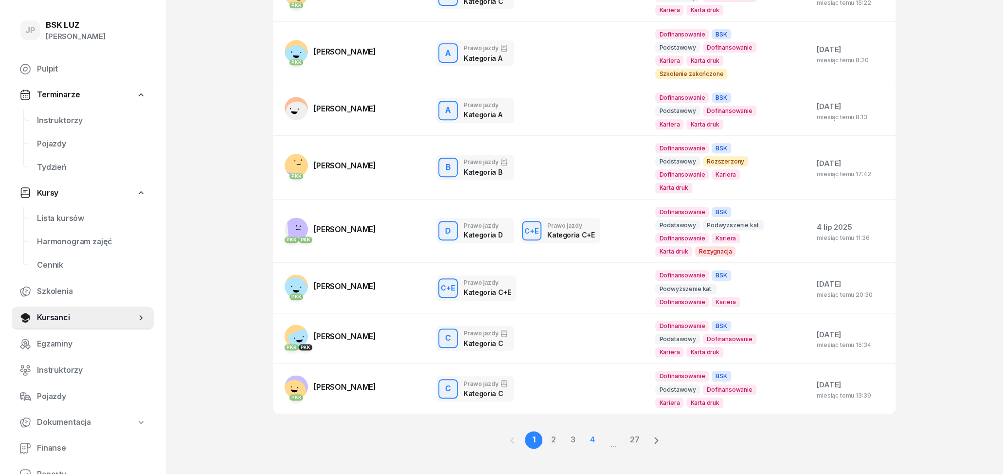
click at [593, 431] on link "4" at bounding box center [592, 440] width 18 height 18
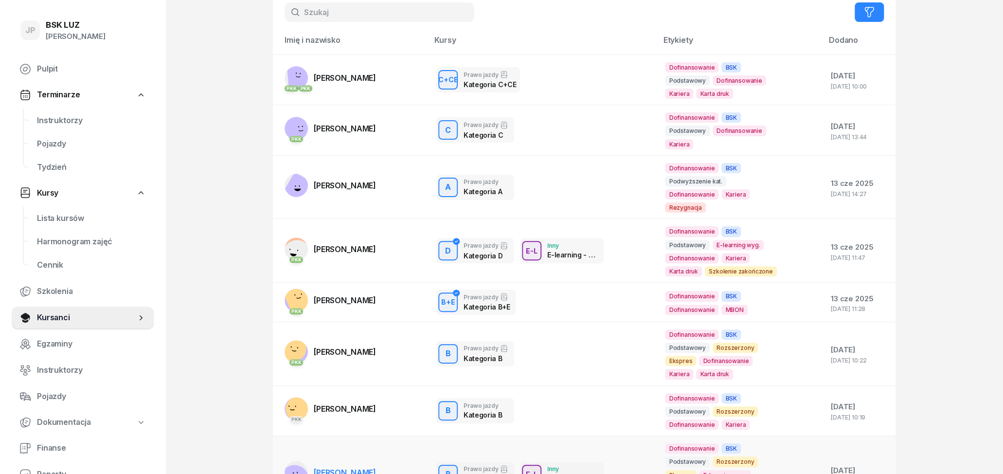
scroll to position [50, 0]
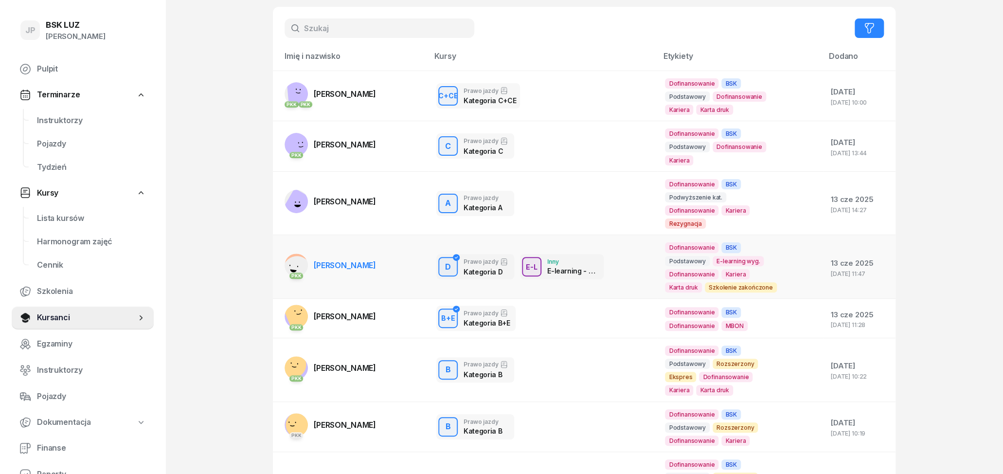
click at [633, 254] on div "D Prawo jazdy Kategoria D E-L Inny E-learning - 90 dni" at bounding box center [542, 266] width 213 height 25
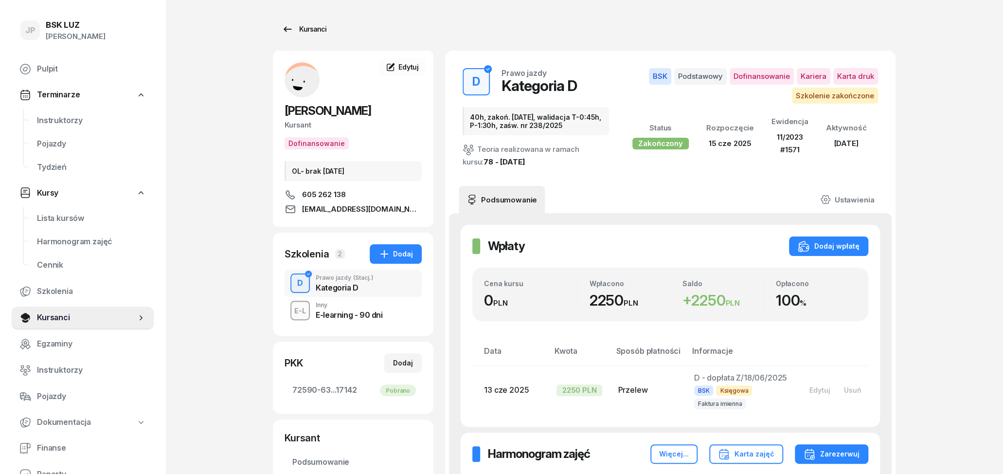
click at [305, 32] on div "Kursanci" at bounding box center [304, 29] width 45 height 12
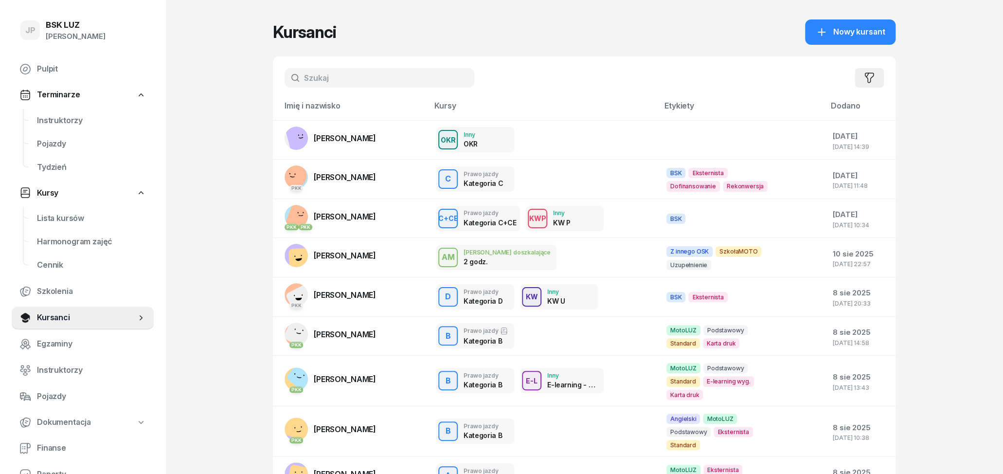
click at [870, 83] on icon "button" at bounding box center [869, 78] width 8 height 10
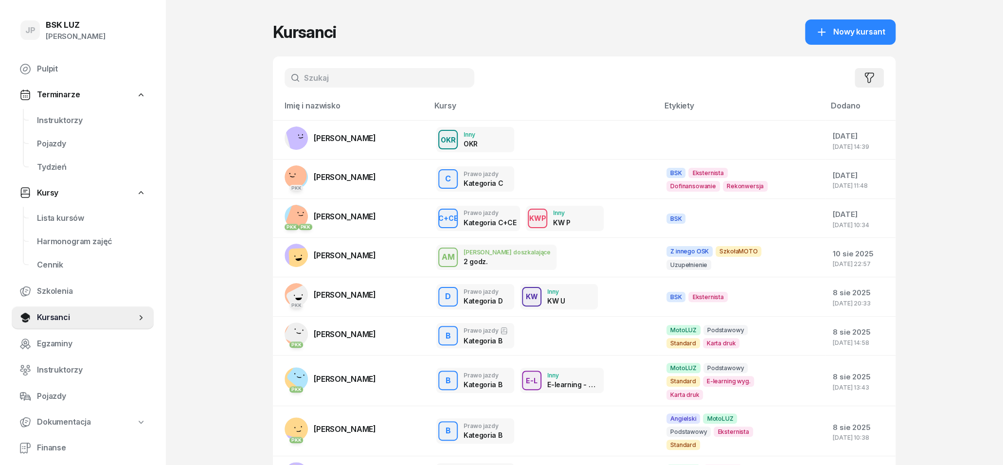
select select "createdAt-desc"
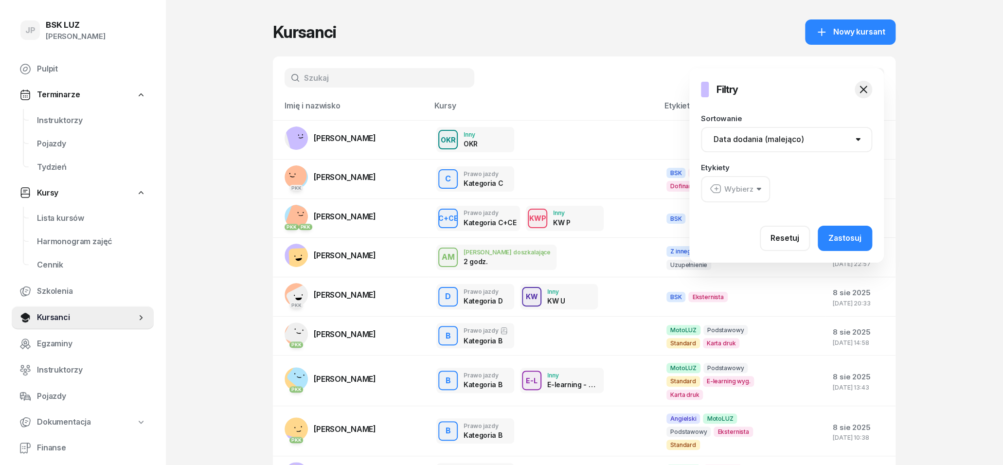
click at [752, 193] on div "Wybierz" at bounding box center [732, 189] width 44 height 13
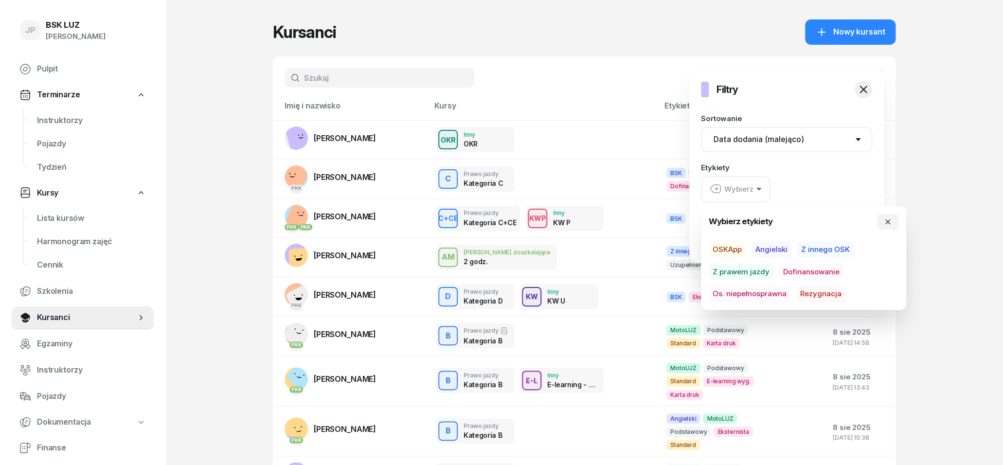
click at [799, 272] on span "Dofinansowanie" at bounding box center [812, 272] width 64 height 17
click at [985, 263] on div at bounding box center [774, 288] width 1003 height 465
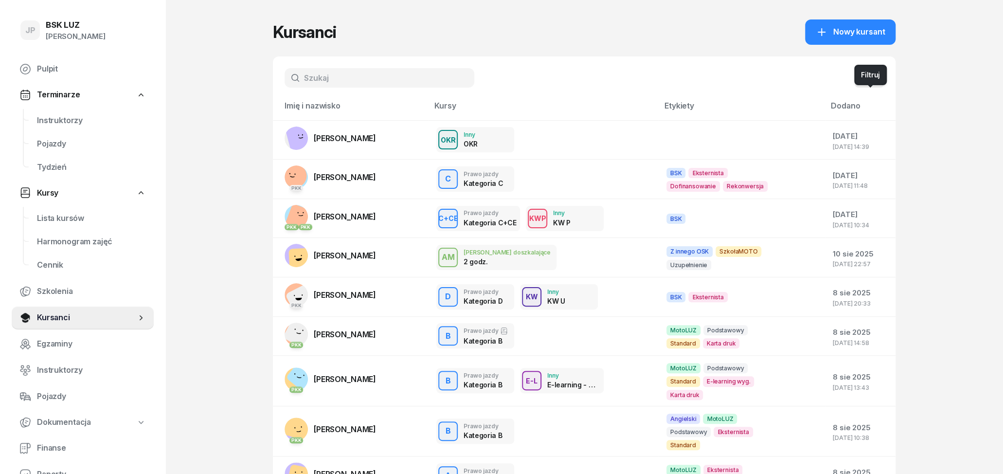
click at [878, 77] on button "button" at bounding box center [869, 77] width 29 height 19
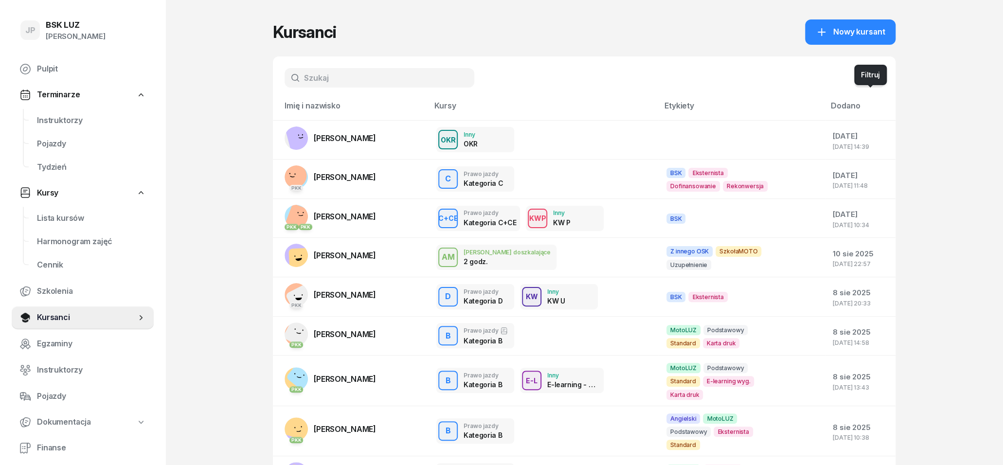
select select "createdAt-desc"
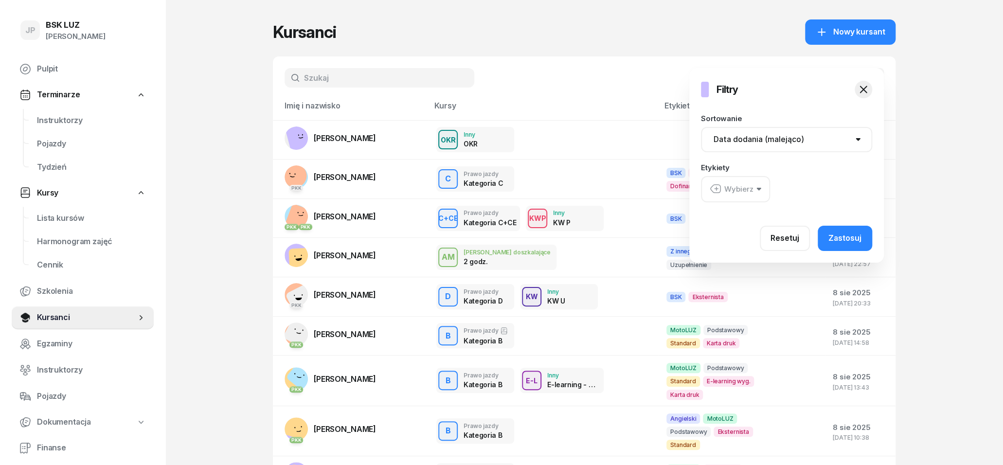
drag, startPoint x: 755, startPoint y: 188, endPoint x: 757, endPoint y: 195, distance: 6.5
click at [756, 188] on button "Wybierz" at bounding box center [735, 189] width 69 height 26
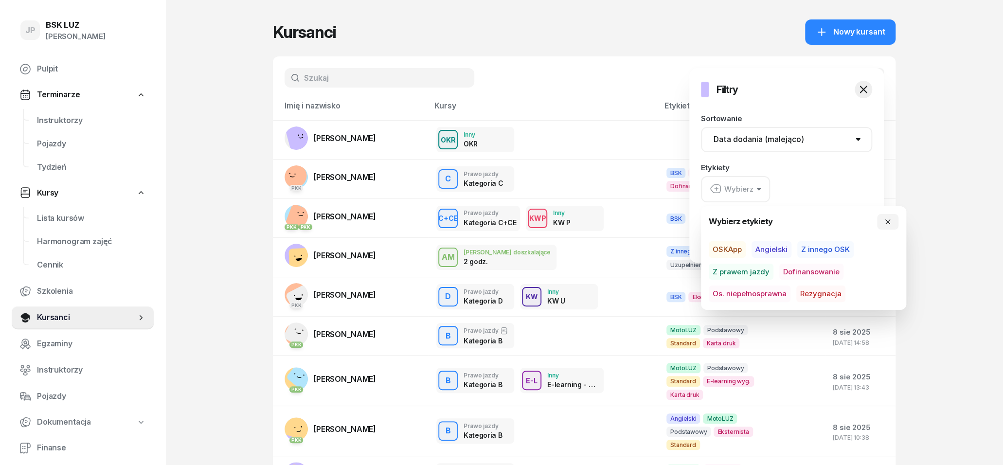
click at [799, 272] on span "Dofinansowanie" at bounding box center [812, 272] width 64 height 17
click at [823, 187] on div "Dofinansowanie" at bounding box center [786, 189] width 171 height 26
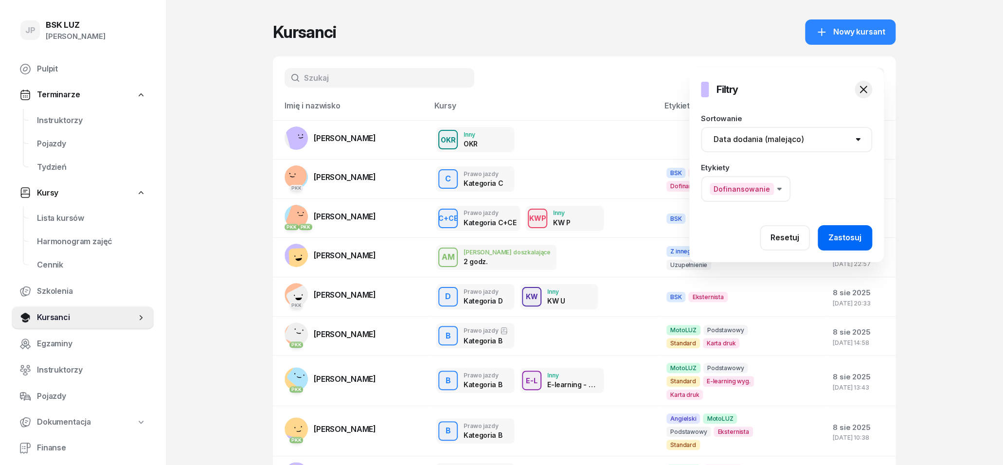
click at [830, 236] on button "Zastosuj" at bounding box center [845, 237] width 54 height 25
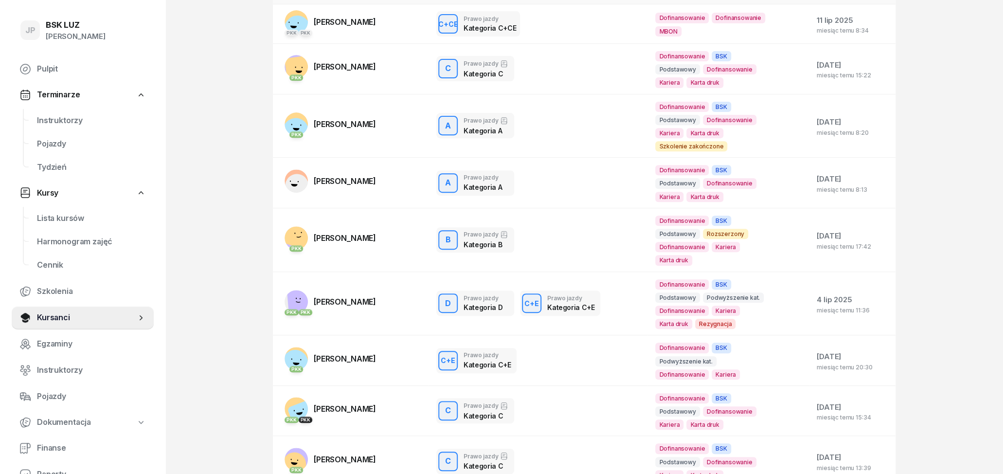
scroll to position [151, 0]
